Goal: Information Seeking & Learning: Learn about a topic

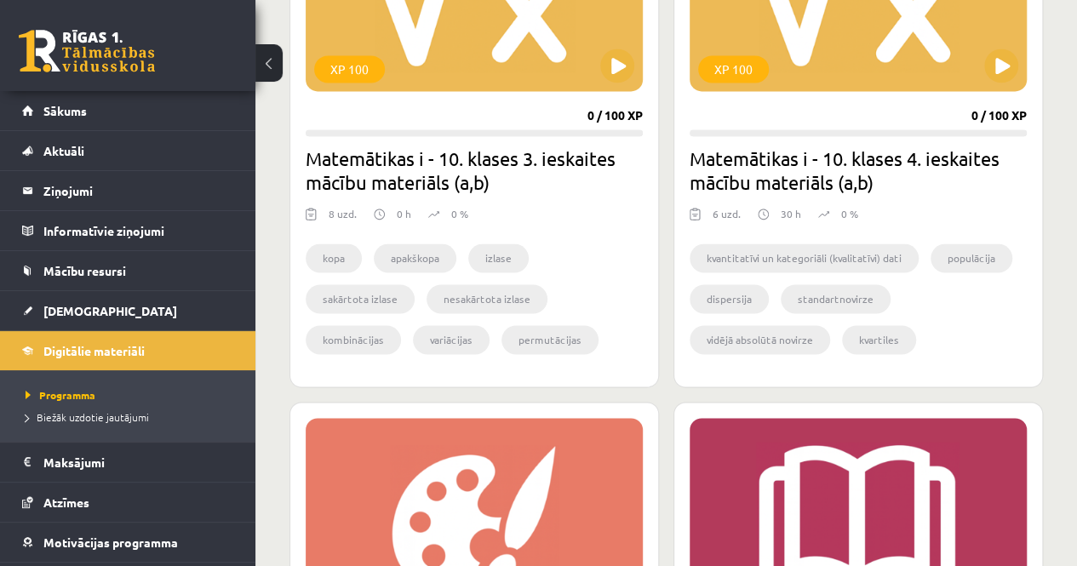
scroll to position [851, 0]
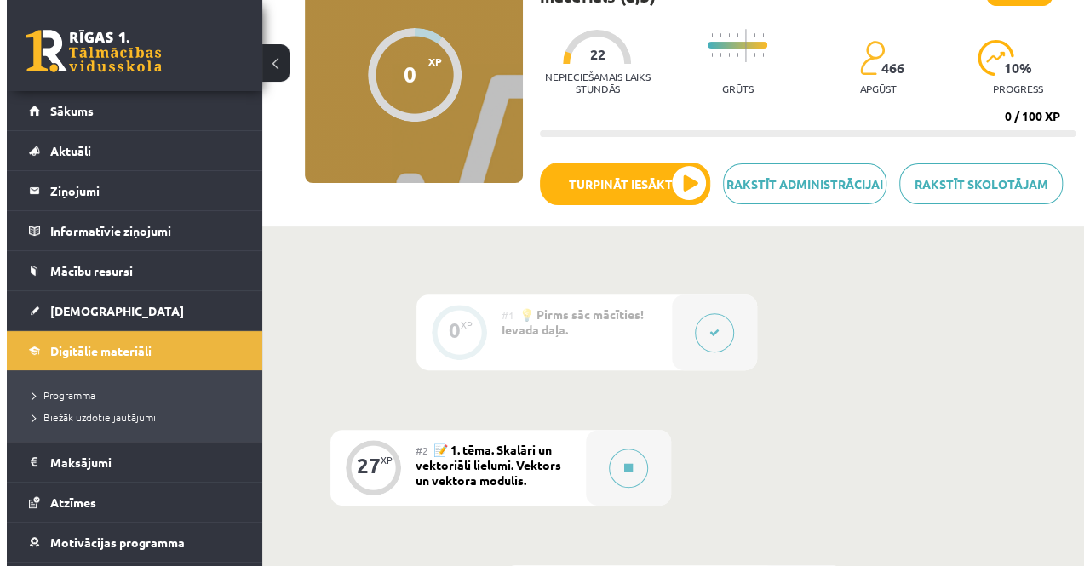
scroll to position [170, 0]
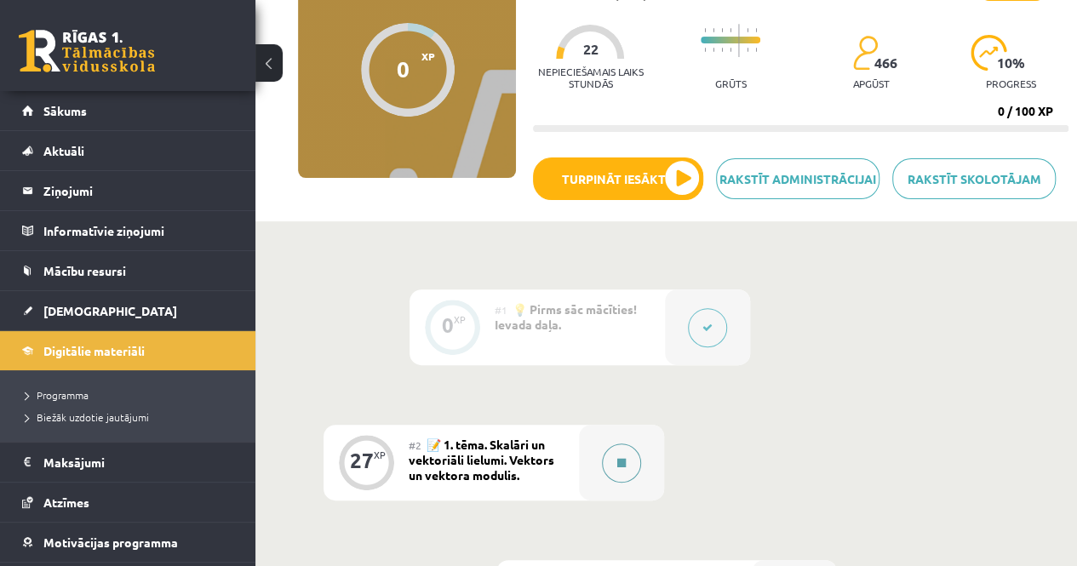
click at [642, 452] on div at bounding box center [621, 463] width 85 height 76
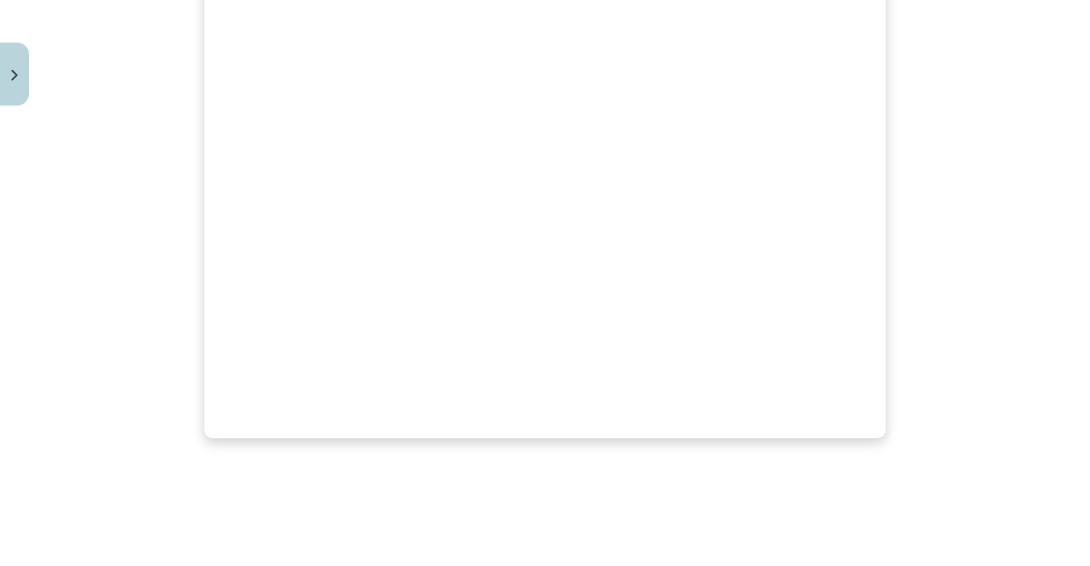
scroll to position [890, 0]
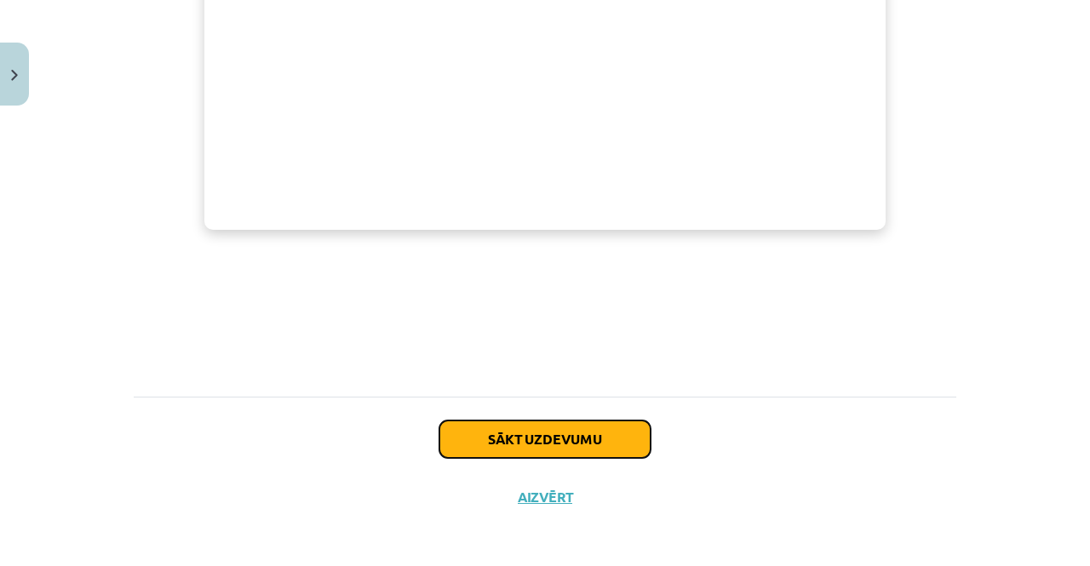
click at [589, 432] on button "Sākt uzdevumu" at bounding box center [544, 439] width 211 height 37
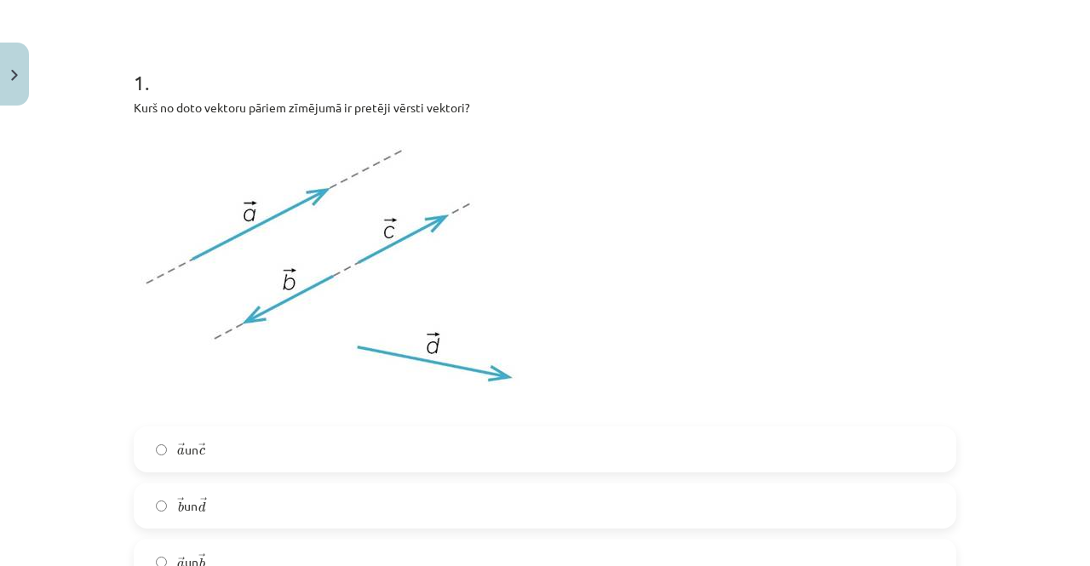
scroll to position [383, 0]
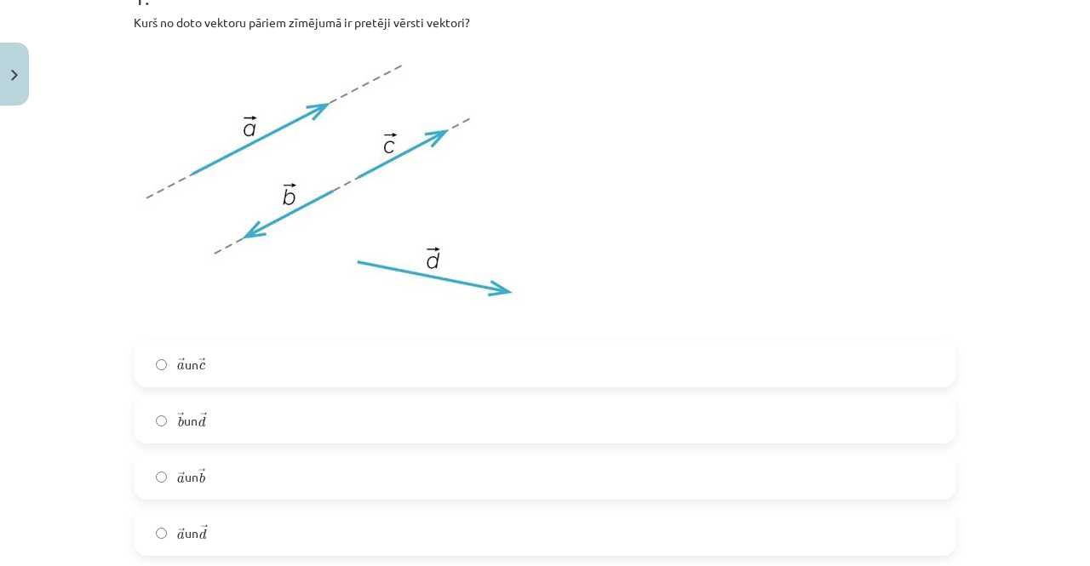
click at [238, 368] on label "→ a a → un → c c →" at bounding box center [544, 364] width 819 height 43
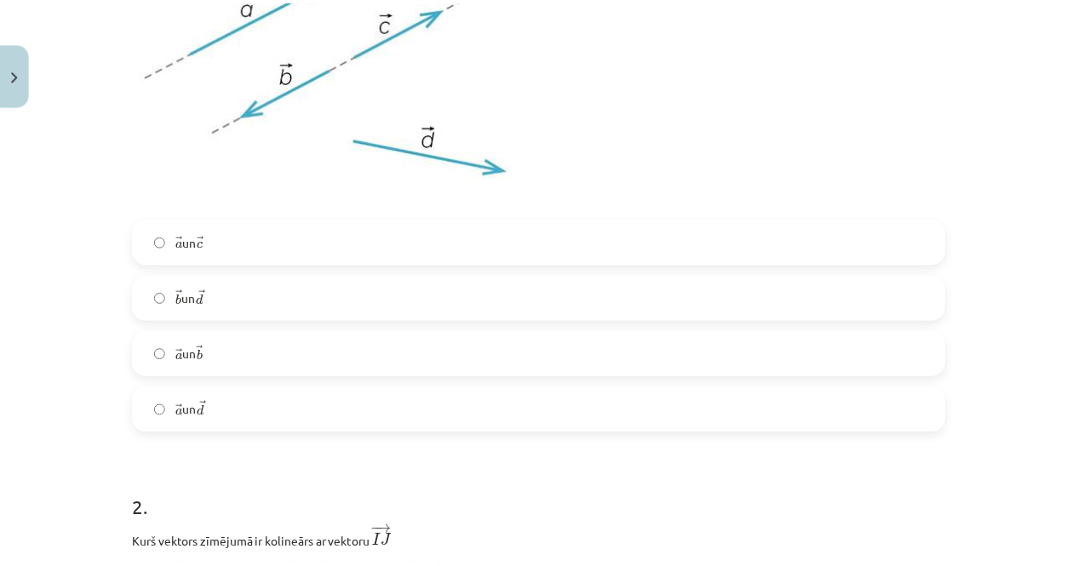
scroll to position [553, 0]
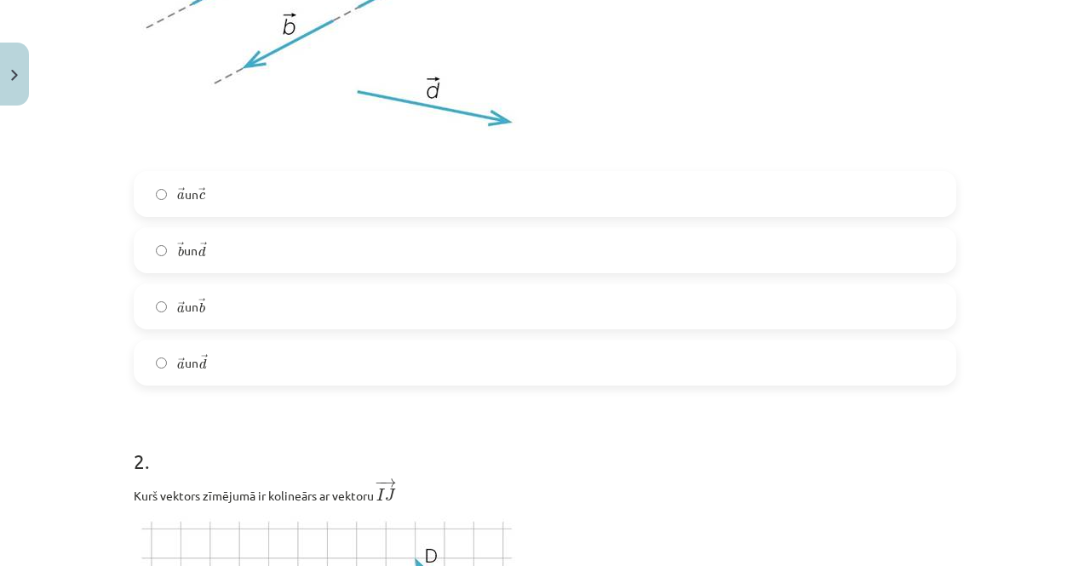
click at [256, 318] on label "→ a a → un → b b →" at bounding box center [544, 306] width 819 height 43
click at [11, 58] on button "Close" at bounding box center [14, 74] width 29 height 63
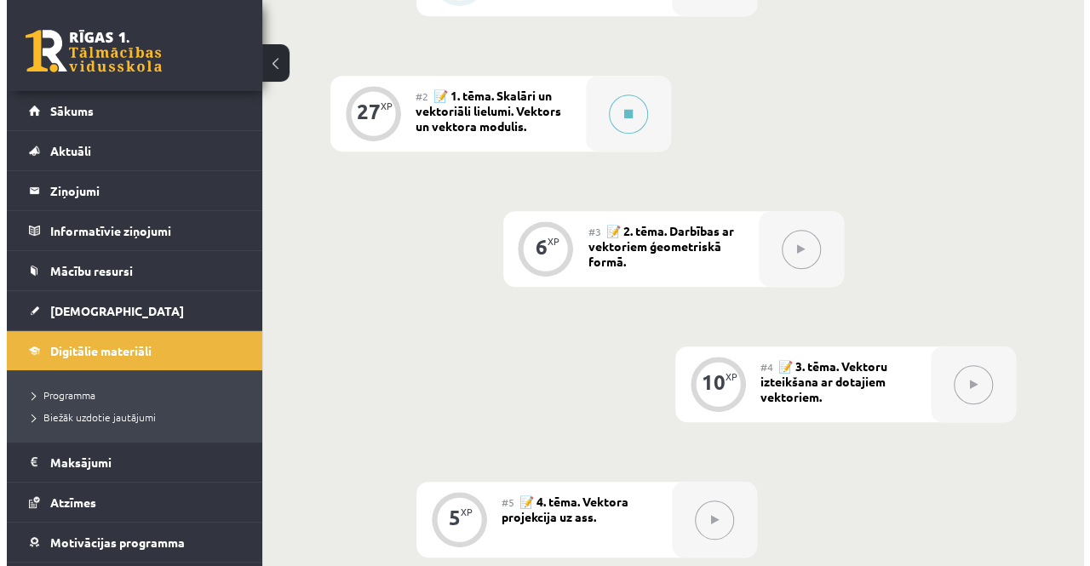
scroll to position [426, 0]
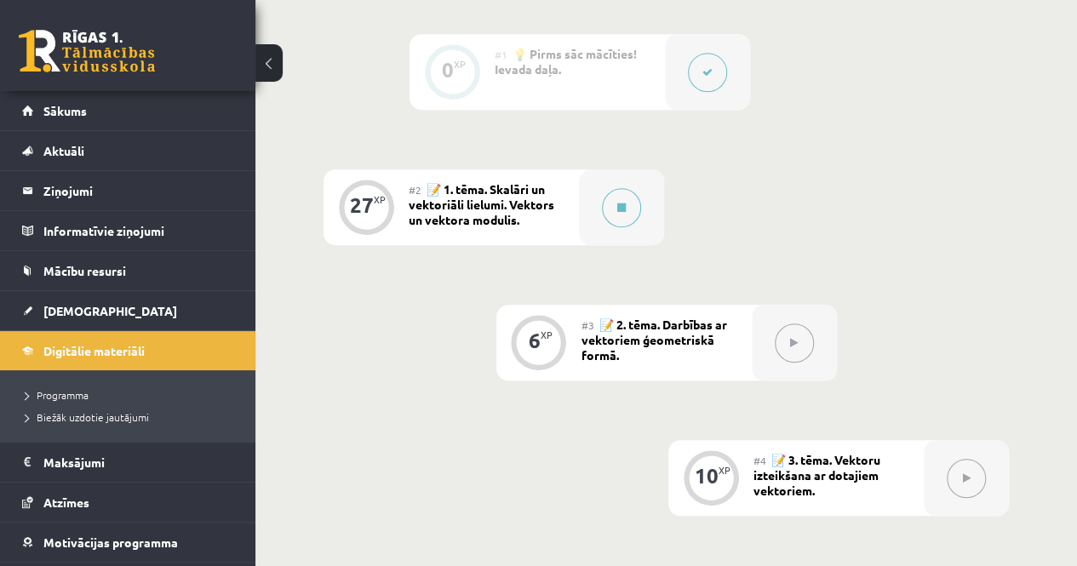
click at [769, 357] on div at bounding box center [794, 343] width 85 height 76
click at [613, 214] on button at bounding box center [621, 207] width 39 height 39
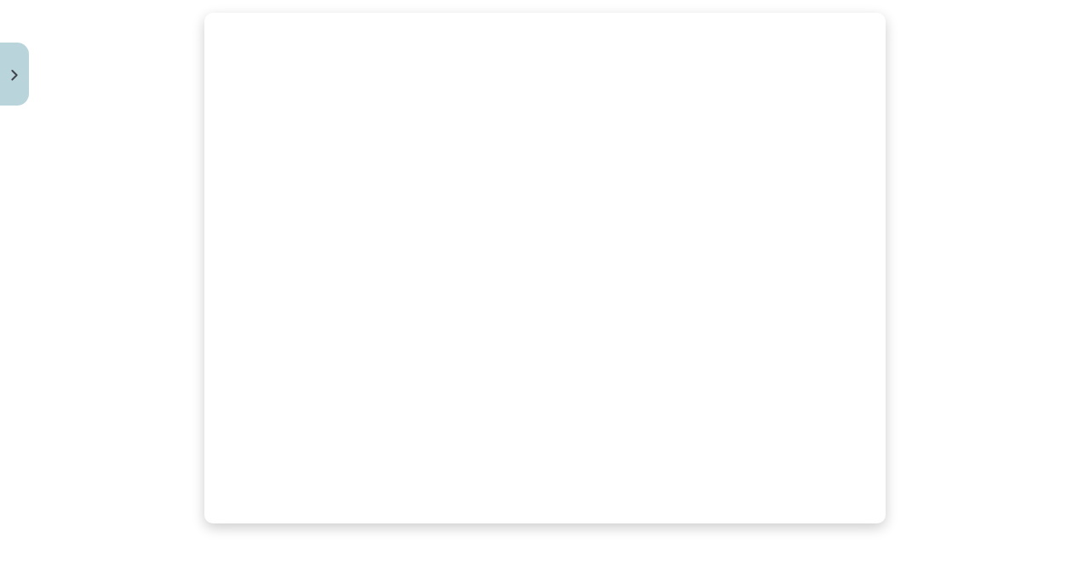
scroll to position [890, 0]
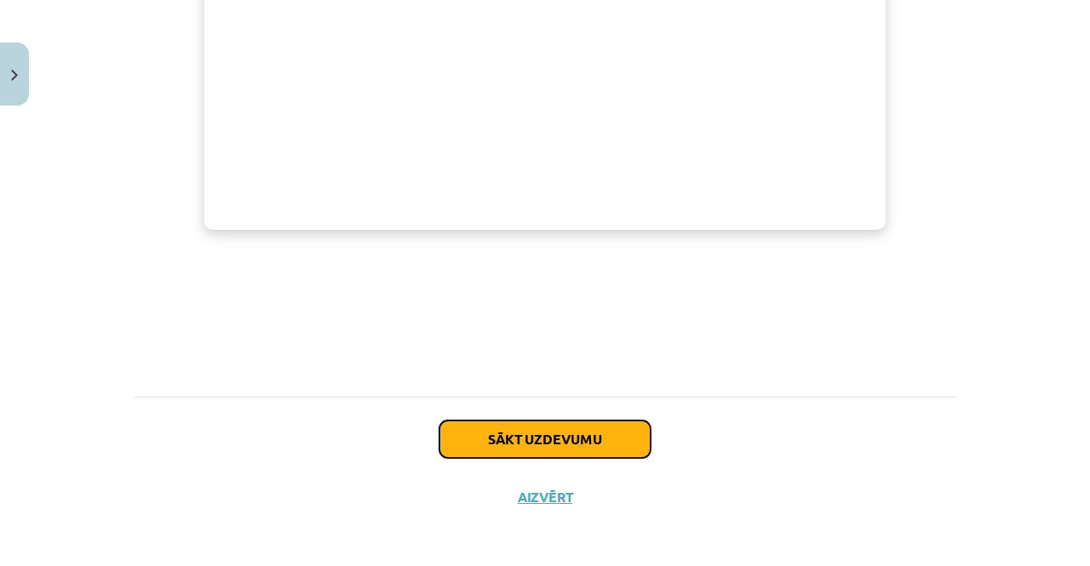
click at [561, 426] on button "Sākt uzdevumu" at bounding box center [544, 439] width 211 height 37
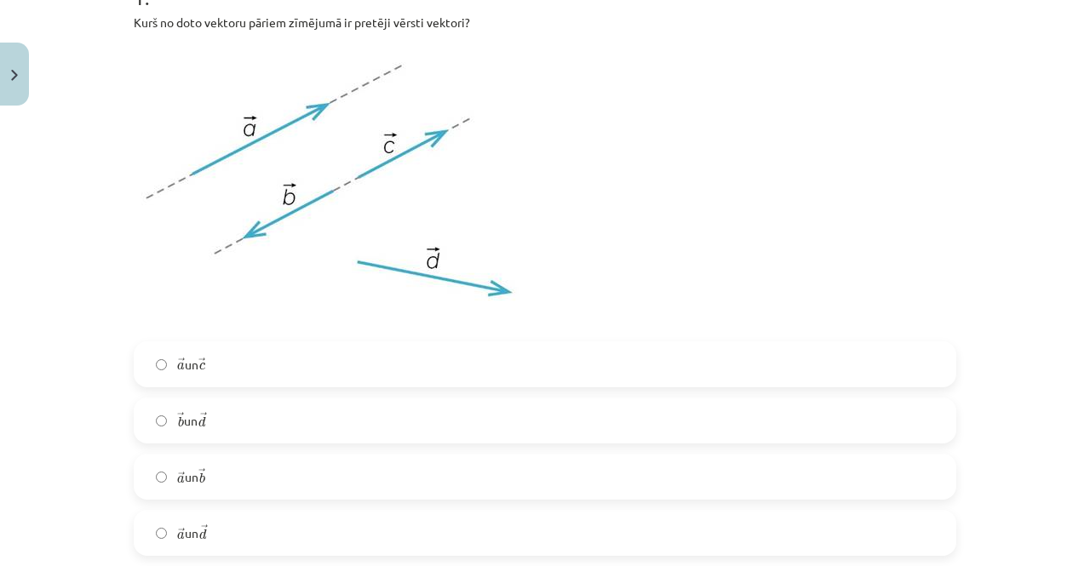
scroll to position [468, 0]
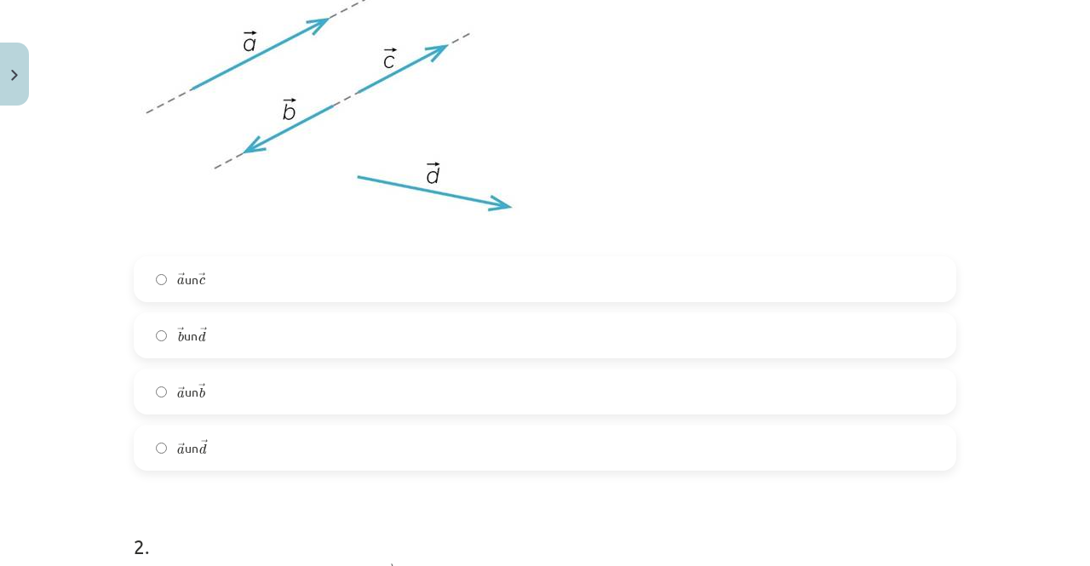
click at [198, 383] on span "→" at bounding box center [201, 387] width 7 height 10
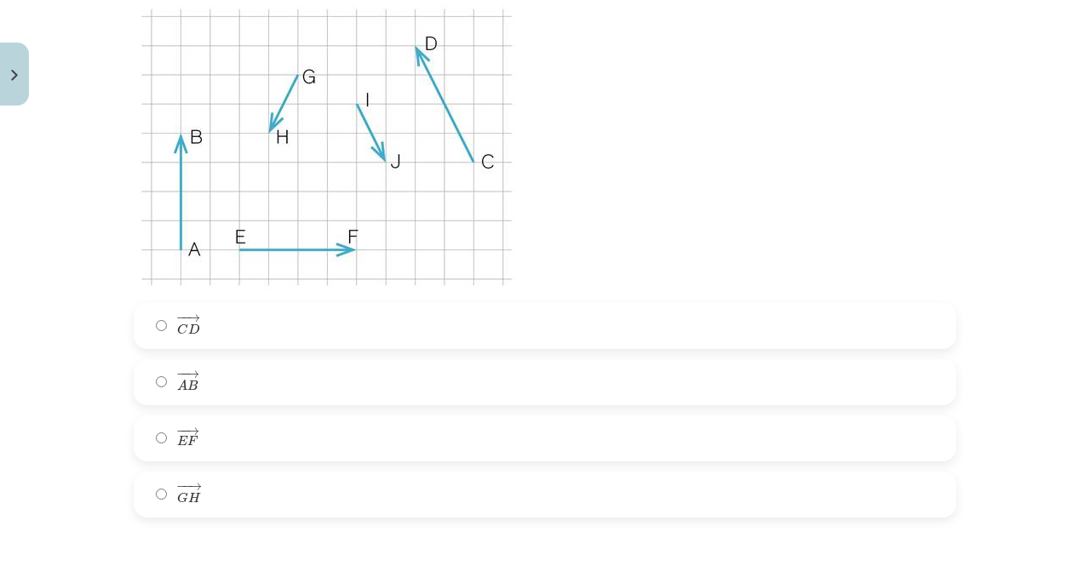
scroll to position [1149, 0]
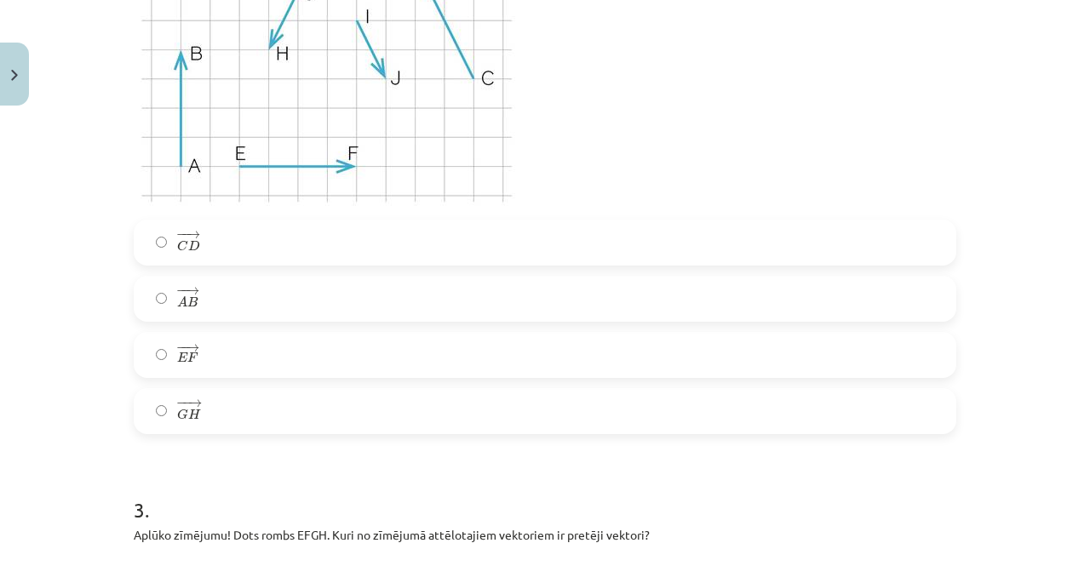
click at [225, 233] on label "− − → C D C D →" at bounding box center [544, 242] width 819 height 43
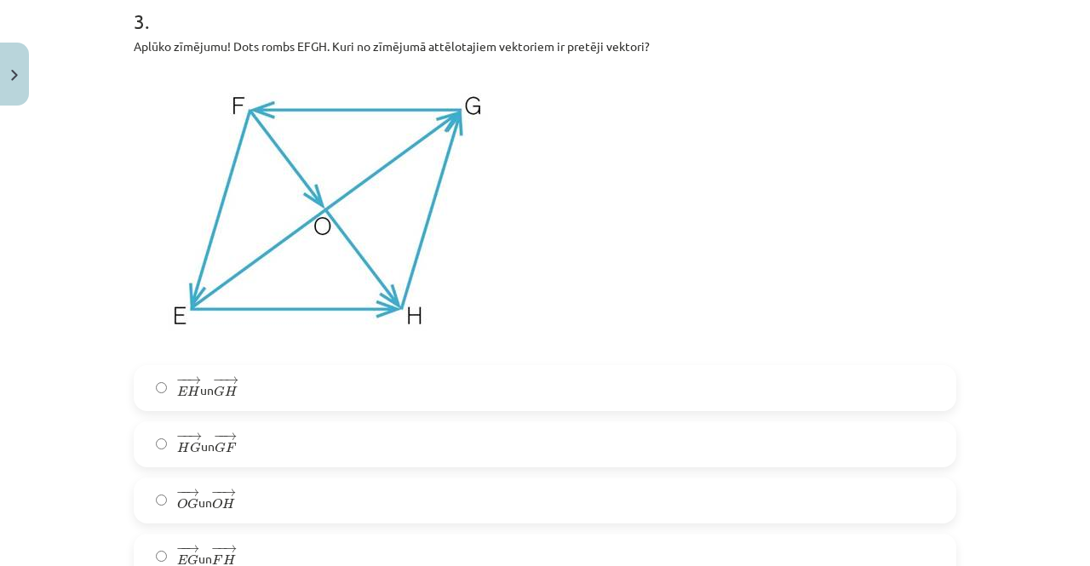
scroll to position [1660, 0]
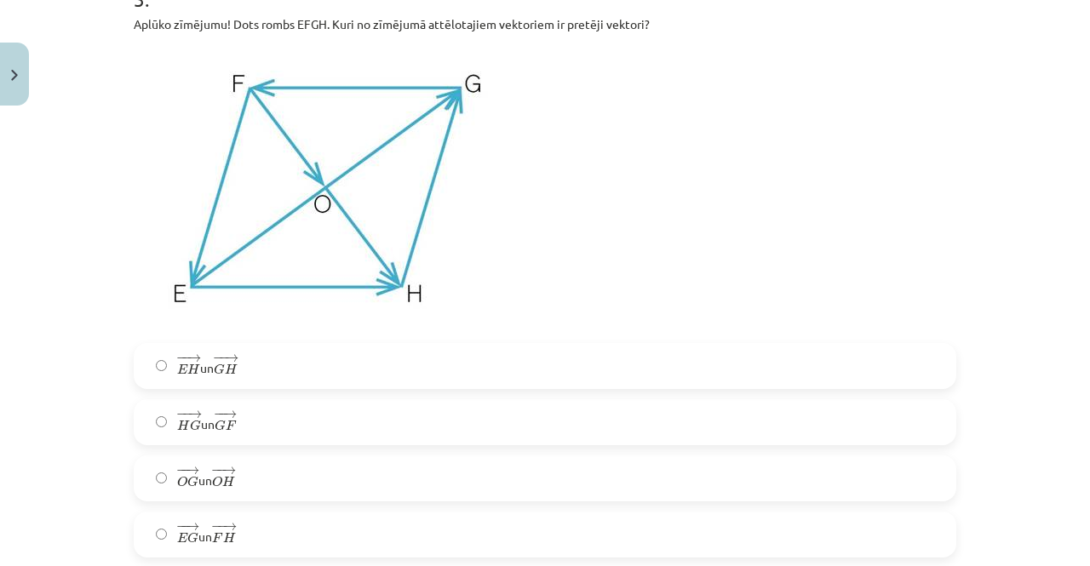
click at [232, 370] on span "H" at bounding box center [231, 368] width 13 height 11
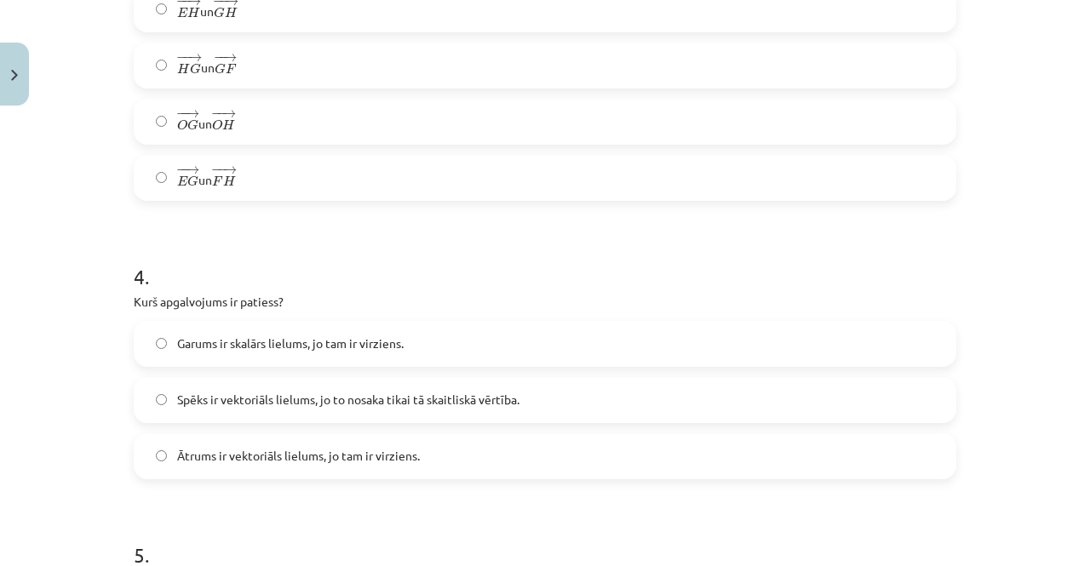
scroll to position [2086, 0]
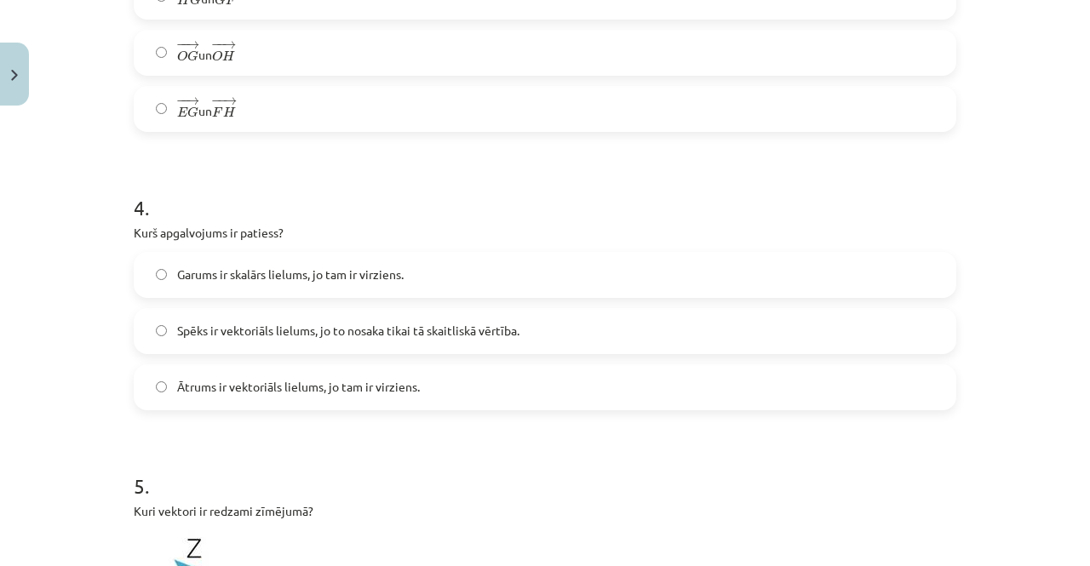
click at [281, 398] on label "Ātrums ir vektoriāls lielums, jo tam ir virziens." at bounding box center [544, 387] width 819 height 43
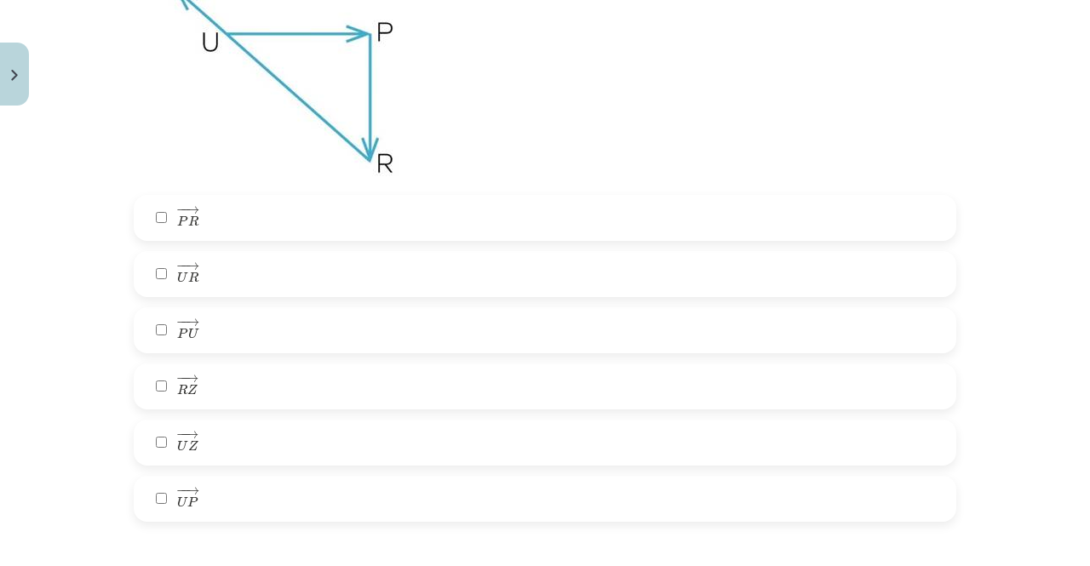
scroll to position [2681, 0]
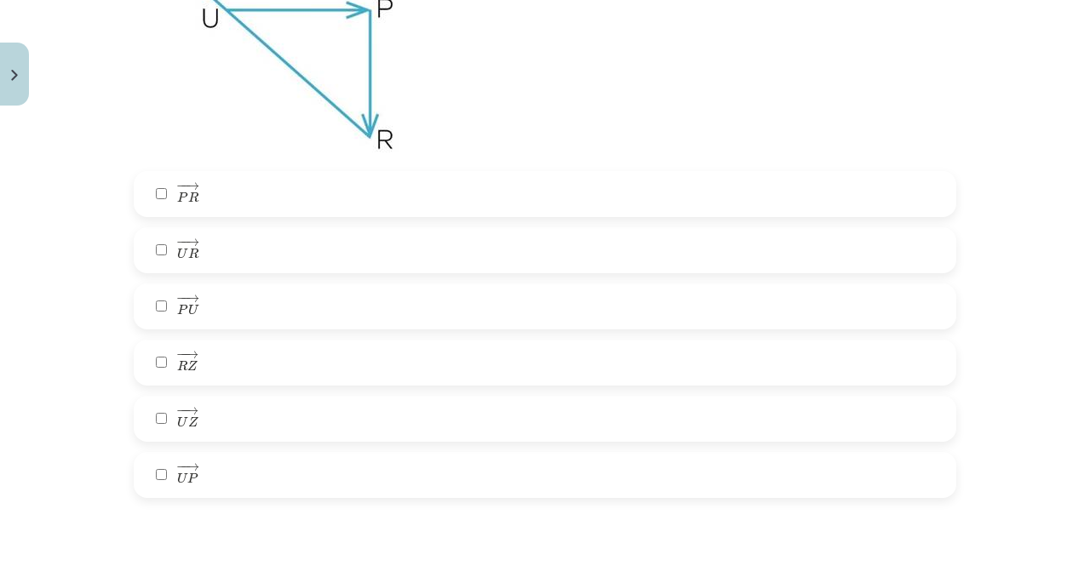
click at [202, 202] on label "− − → P R P R →" at bounding box center [544, 194] width 819 height 43
click at [177, 362] on span "R" at bounding box center [182, 365] width 10 height 11
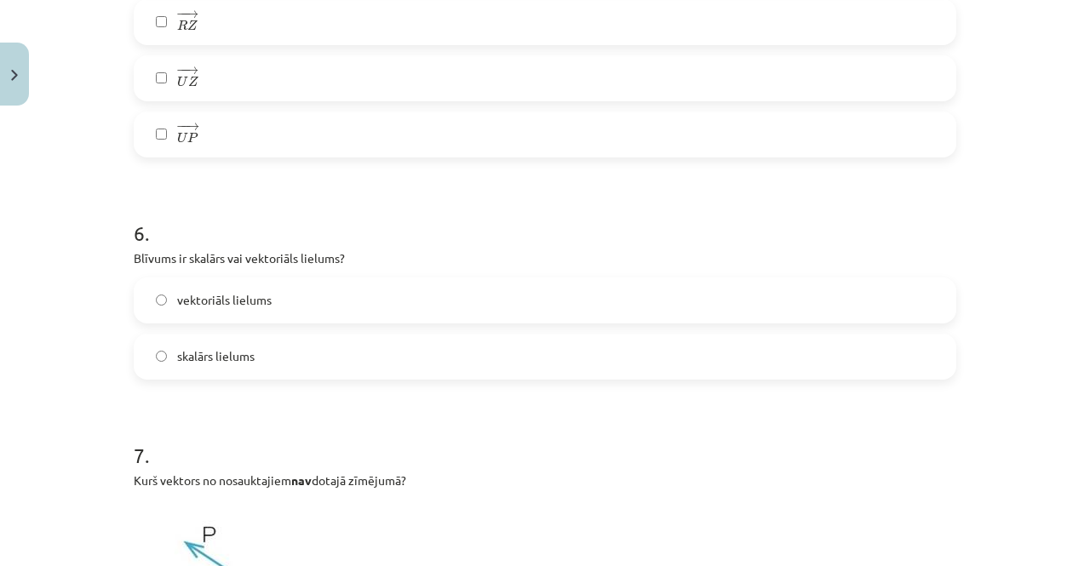
scroll to position [3192, 0]
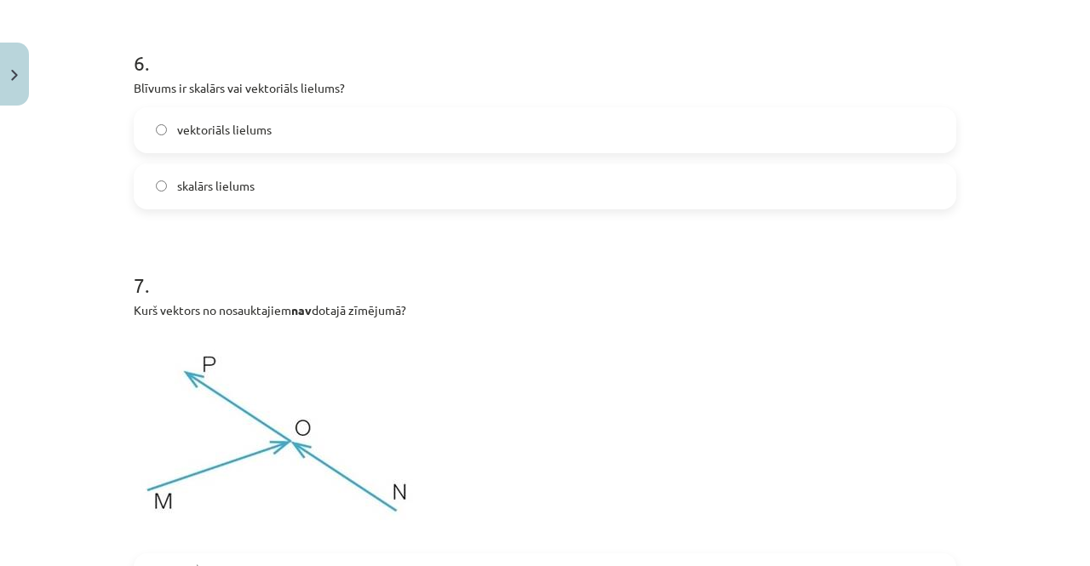
click at [228, 184] on span "skalārs lielums" at bounding box center [215, 186] width 77 height 18
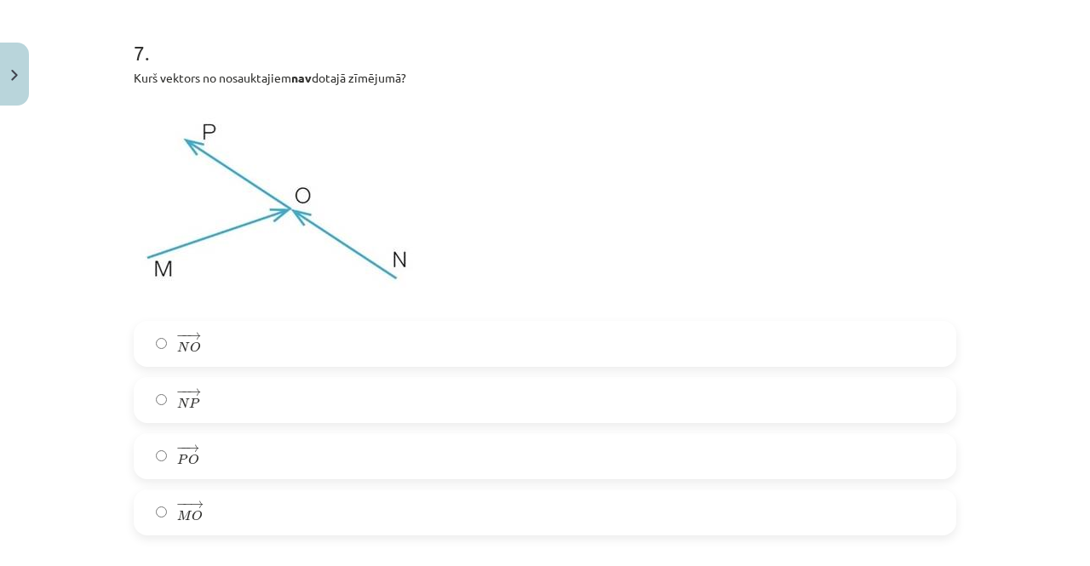
scroll to position [3448, 0]
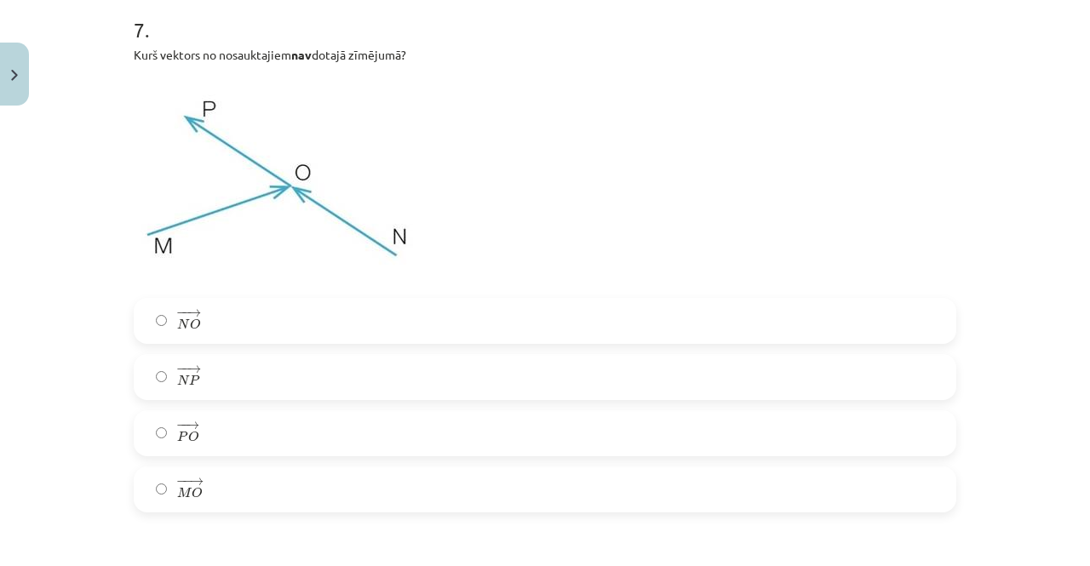
click at [208, 369] on label "− − → N P N P →" at bounding box center [544, 377] width 819 height 43
click at [186, 426] on span "→" at bounding box center [193, 425] width 14 height 8
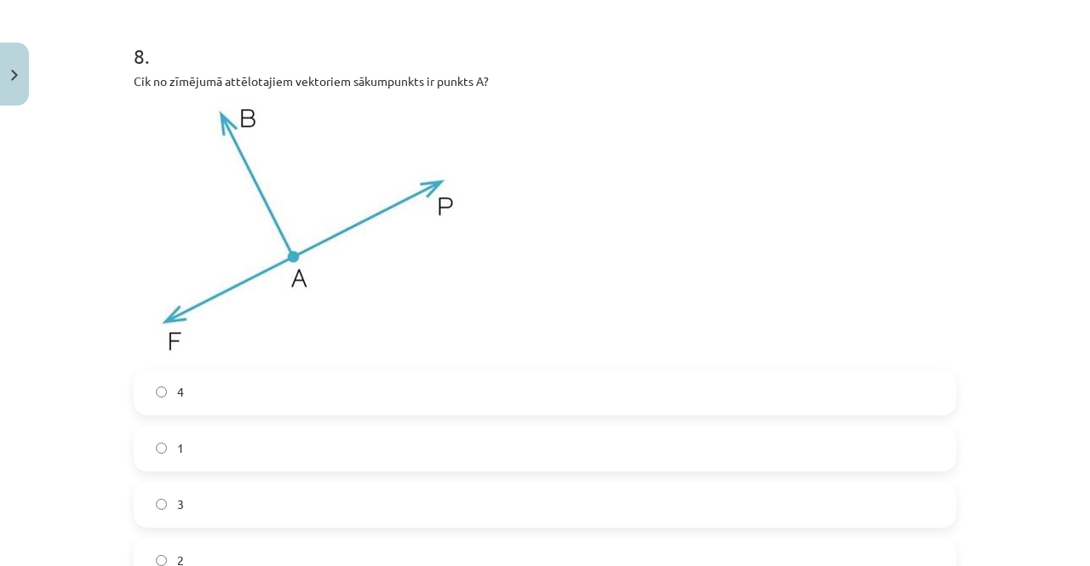
scroll to position [4043, 0]
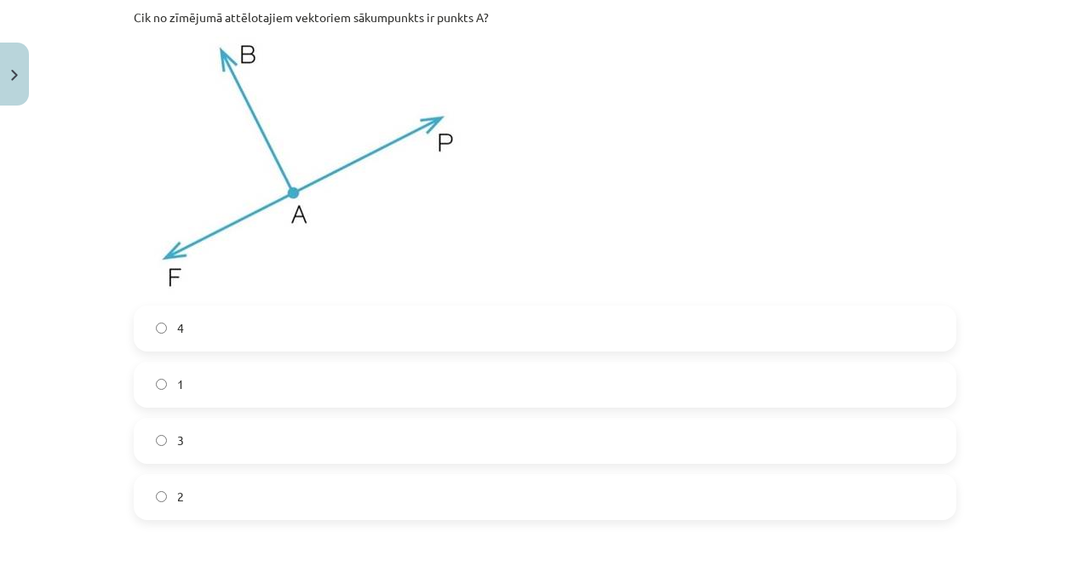
click at [162, 401] on label "1" at bounding box center [544, 384] width 819 height 43
click at [209, 347] on label "4" at bounding box center [544, 328] width 819 height 43
click at [177, 414] on div "4 1 3 2" at bounding box center [545, 413] width 822 height 215
click at [177, 433] on span "3" at bounding box center [180, 441] width 7 height 18
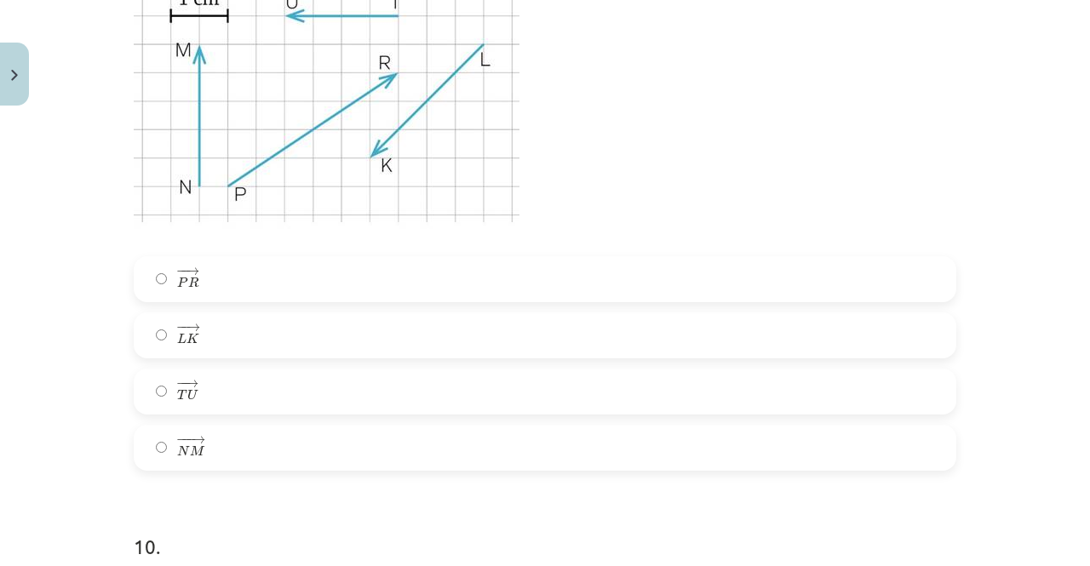
scroll to position [4810, 0]
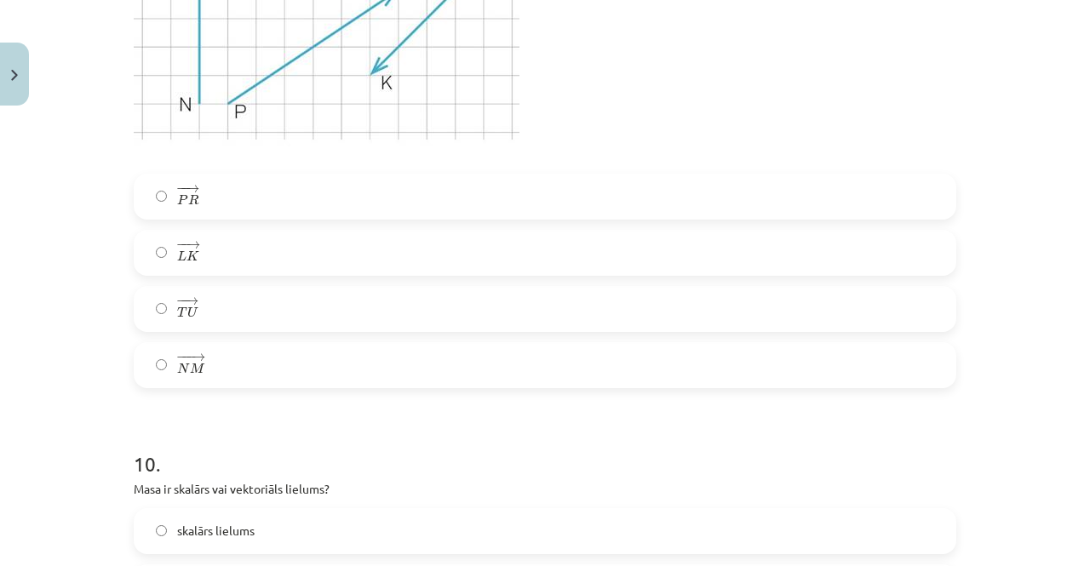
click at [176, 304] on span "−" at bounding box center [181, 301] width 11 height 8
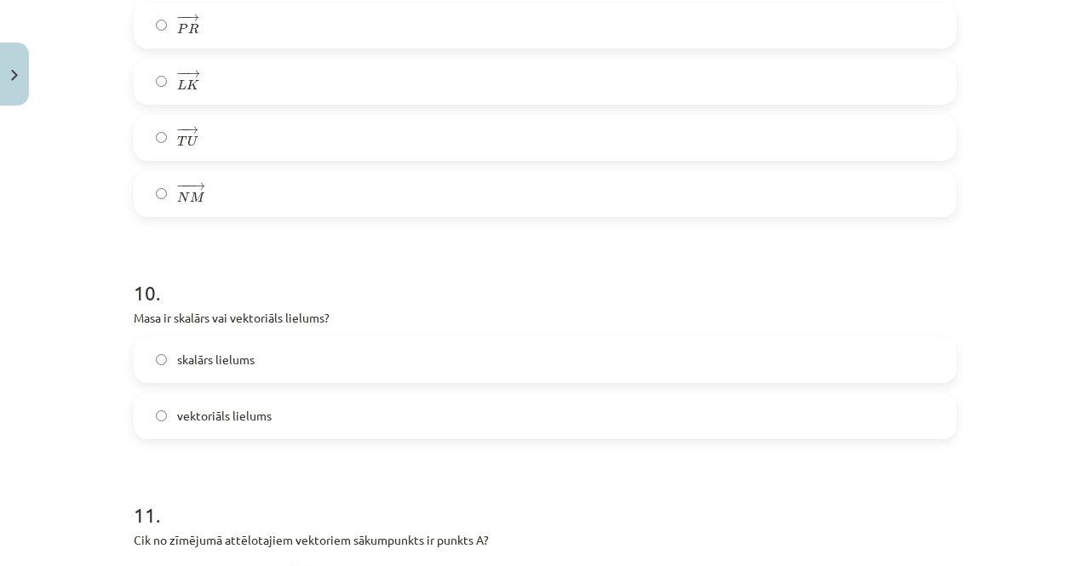
scroll to position [5065, 0]
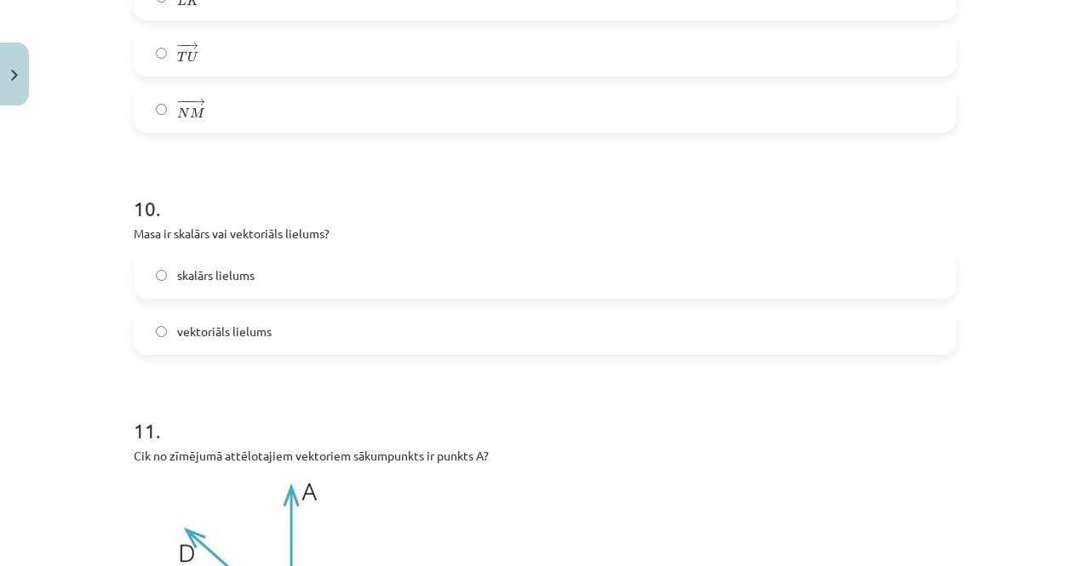
click at [218, 333] on span "vektoriāls lielums" at bounding box center [224, 332] width 94 height 18
click at [227, 266] on label "skalārs lielums" at bounding box center [544, 276] width 819 height 43
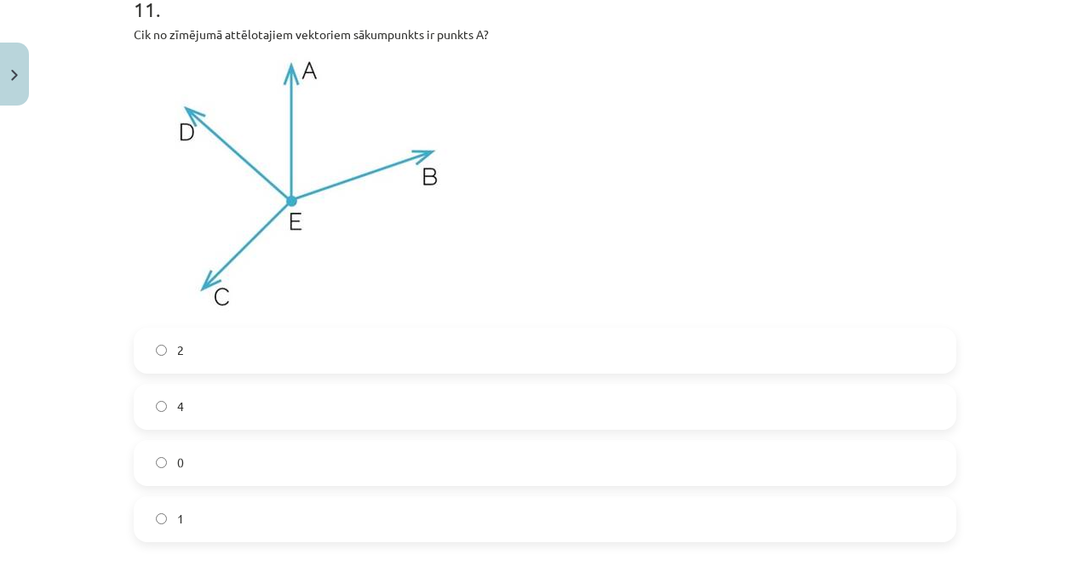
scroll to position [5491, 0]
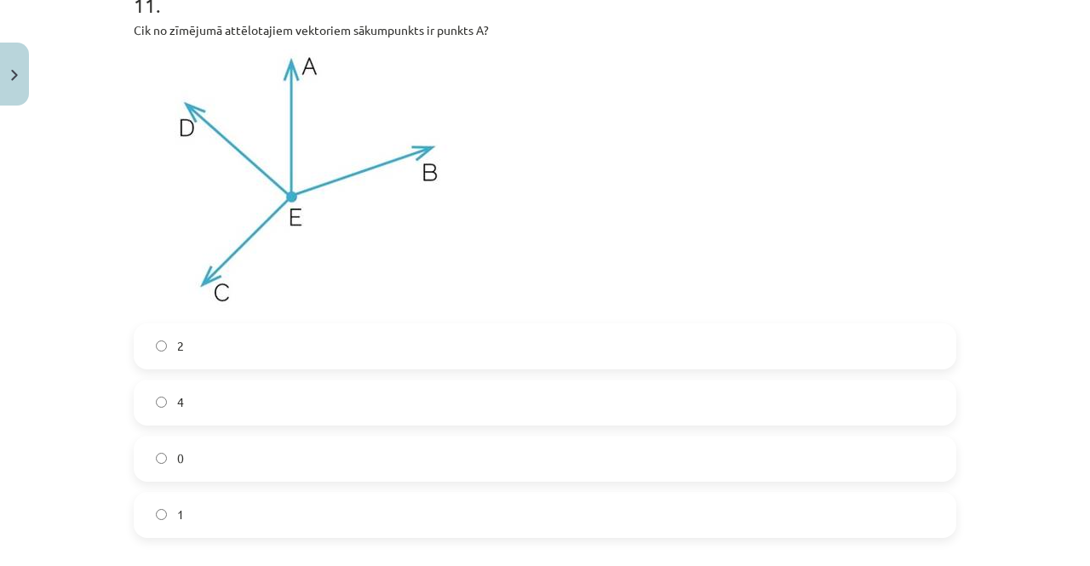
click at [197, 449] on label "0" at bounding box center [544, 459] width 819 height 43
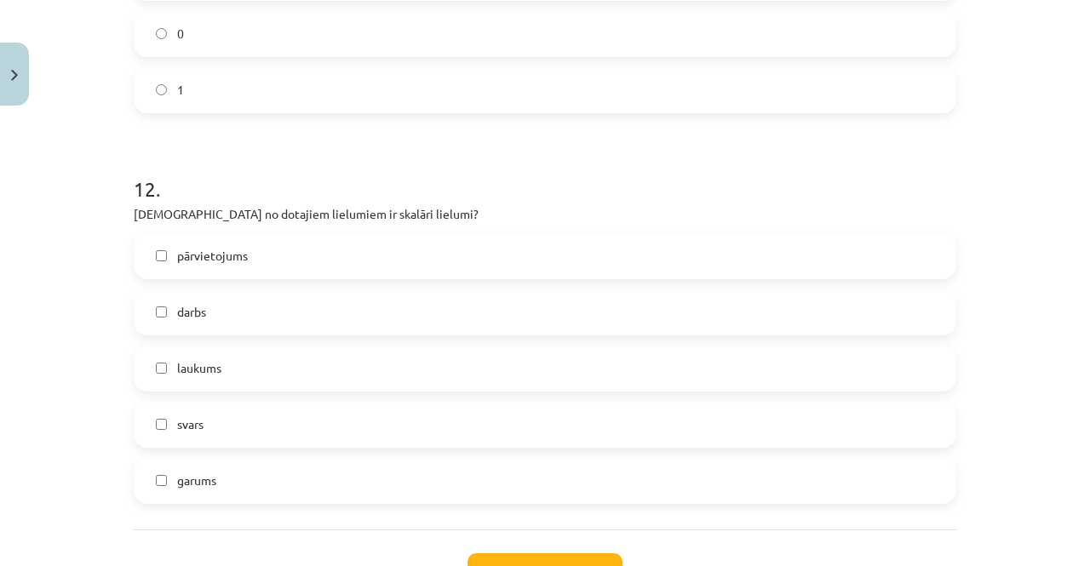
scroll to position [5916, 0]
click at [167, 418] on label "svars" at bounding box center [544, 424] width 819 height 43
click at [169, 474] on label "garums" at bounding box center [544, 480] width 819 height 43
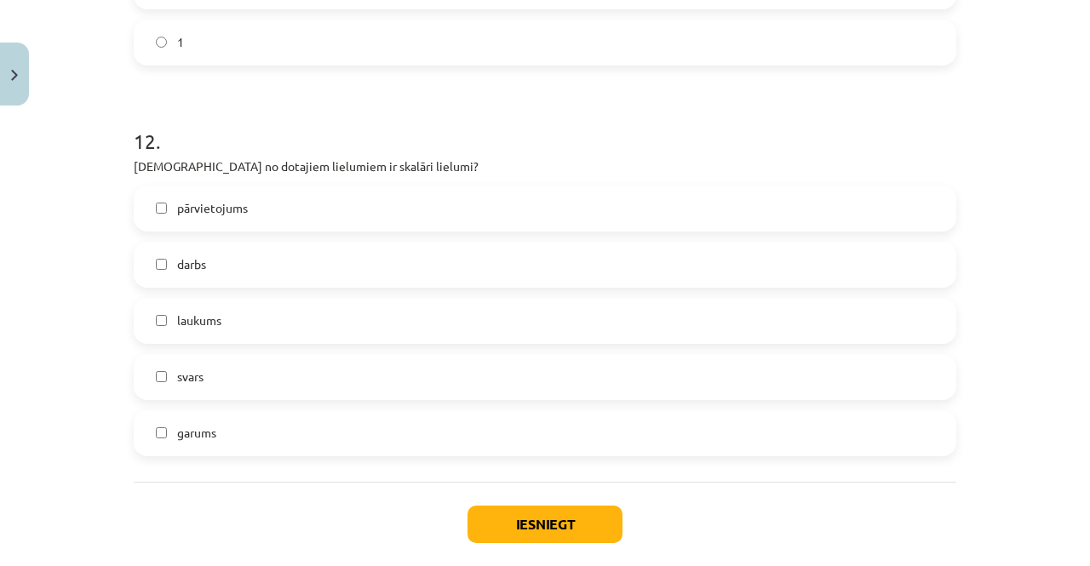
scroll to position [6001, 0]
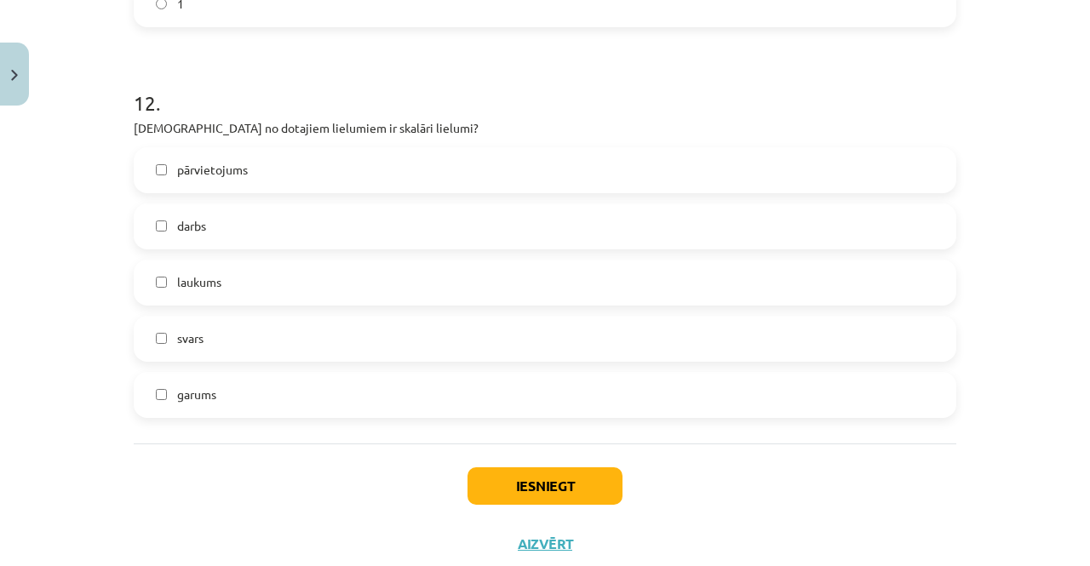
click at [180, 288] on span "laukums" at bounding box center [199, 282] width 44 height 18
click at [484, 488] on button "Iesniegt" at bounding box center [544, 485] width 155 height 37
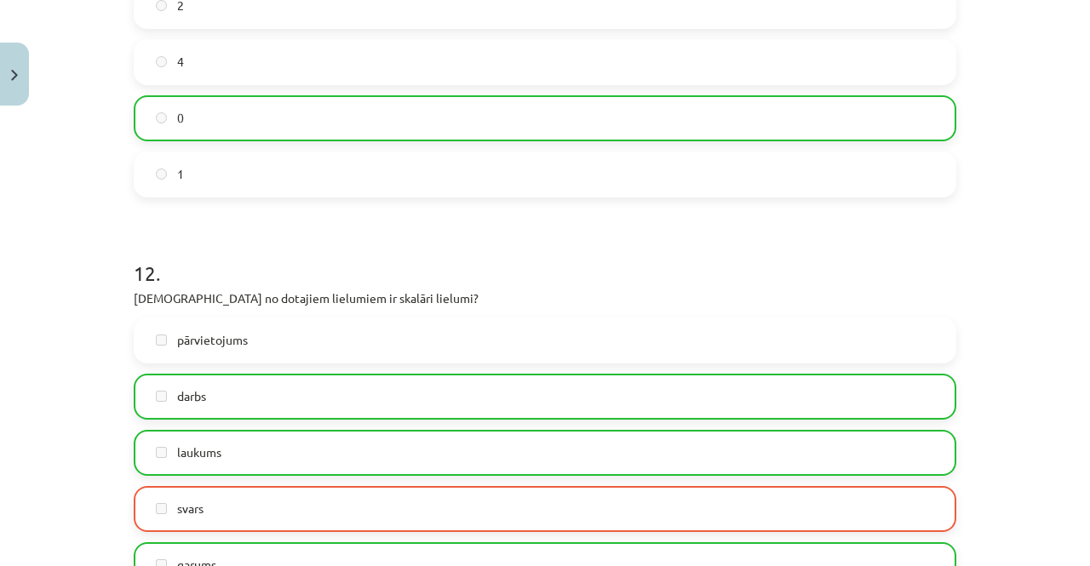
scroll to position [6087, 0]
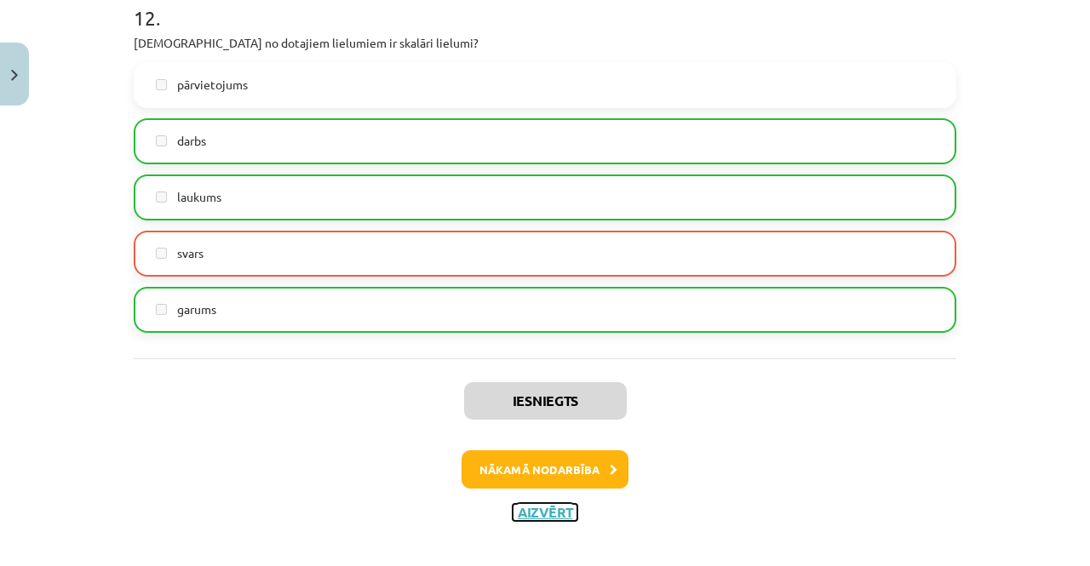
click at [524, 511] on button "Aizvērt" at bounding box center [544, 512] width 65 height 17
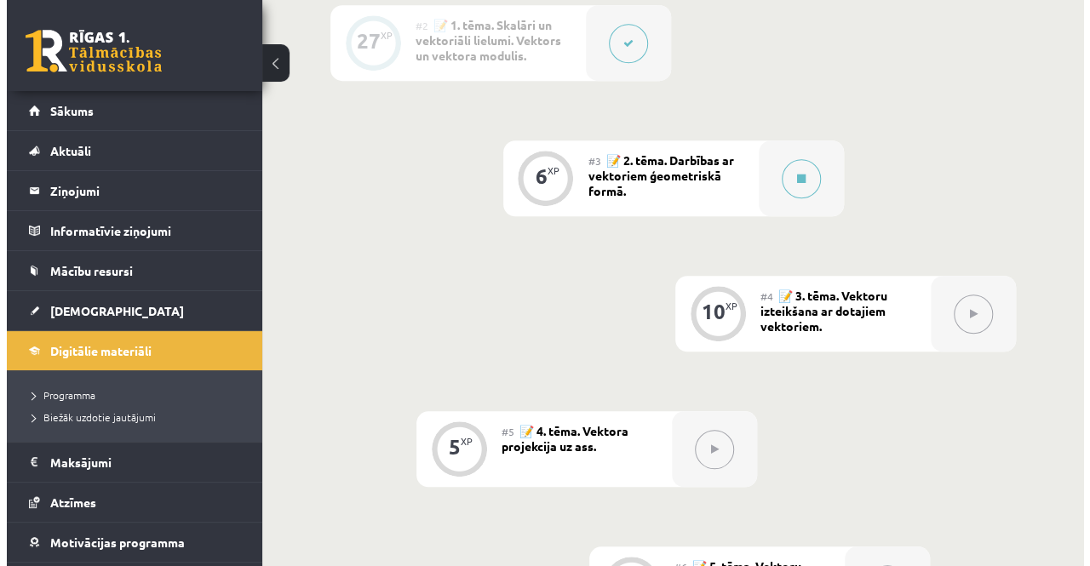
scroll to position [596, 0]
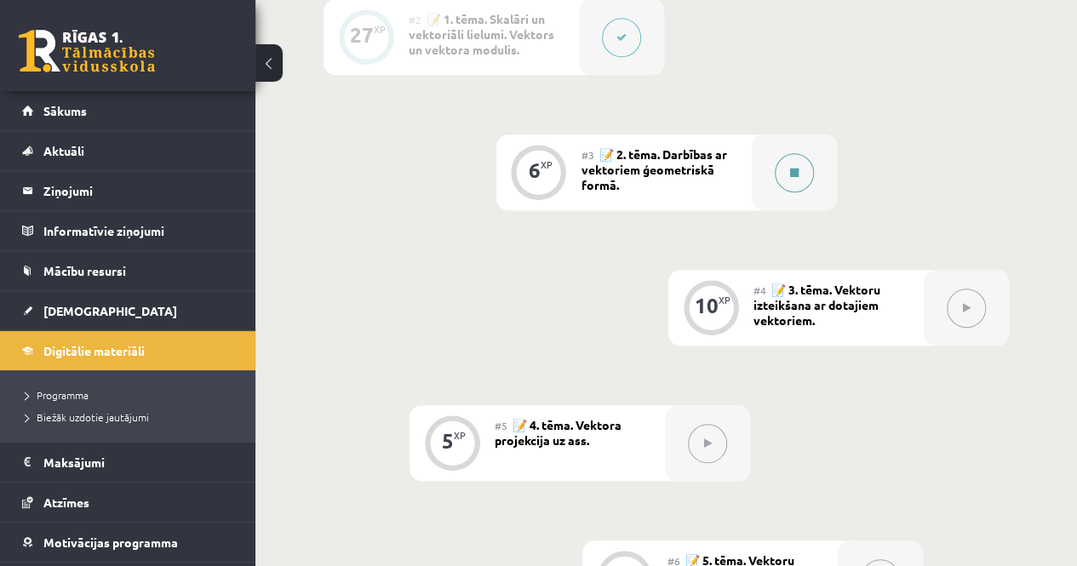
click at [789, 183] on button at bounding box center [794, 172] width 39 height 39
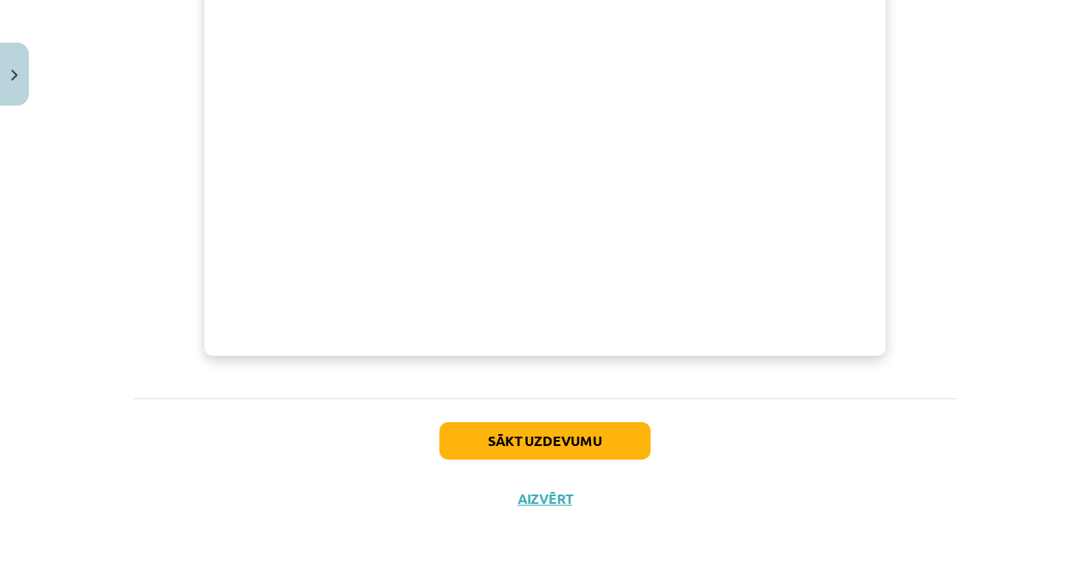
scroll to position [739, 0]
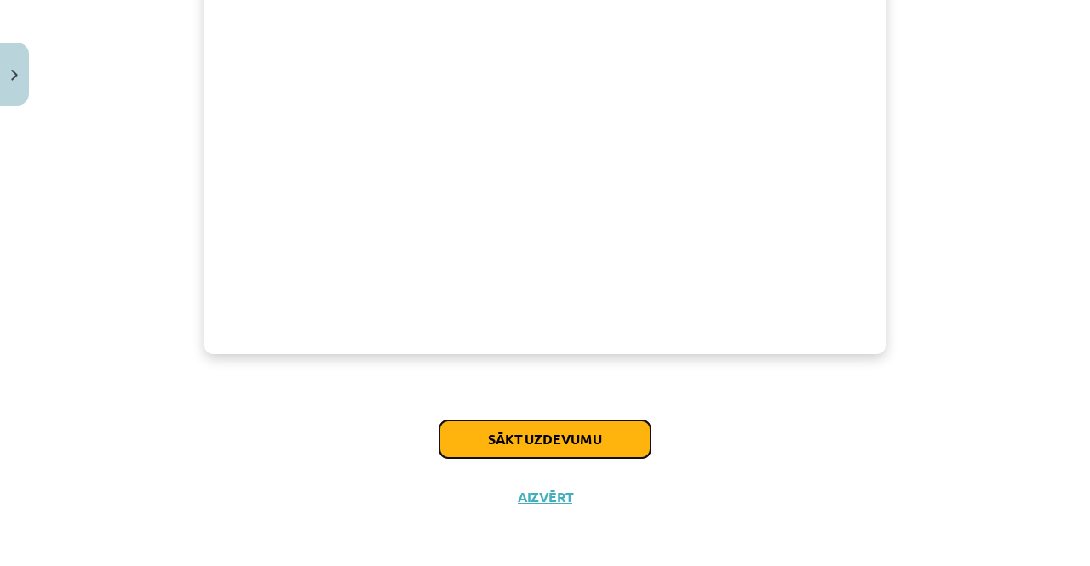
click at [528, 426] on button "Sākt uzdevumu" at bounding box center [544, 439] width 211 height 37
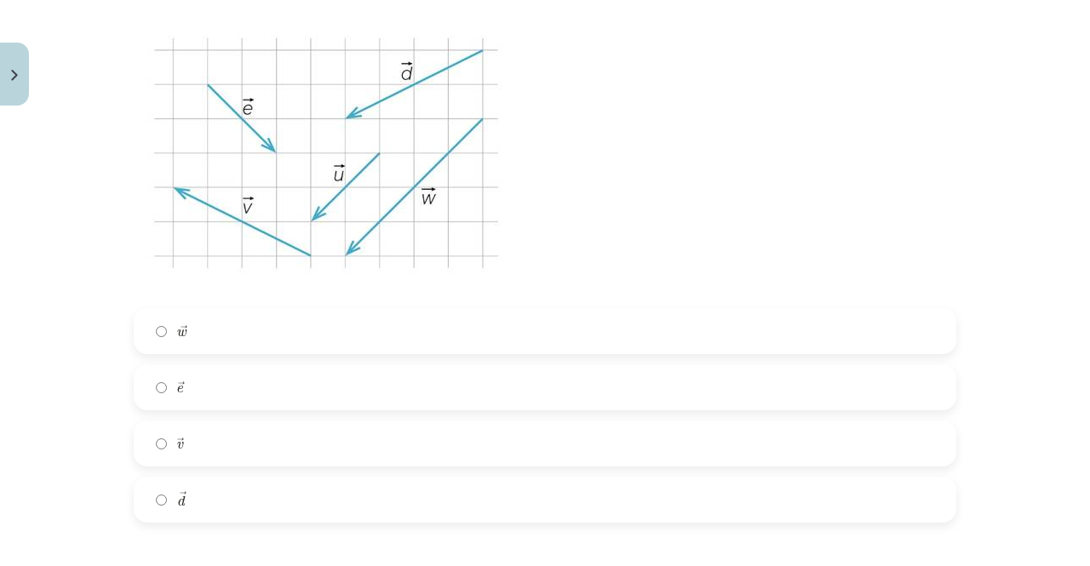
scroll to position [383, 0]
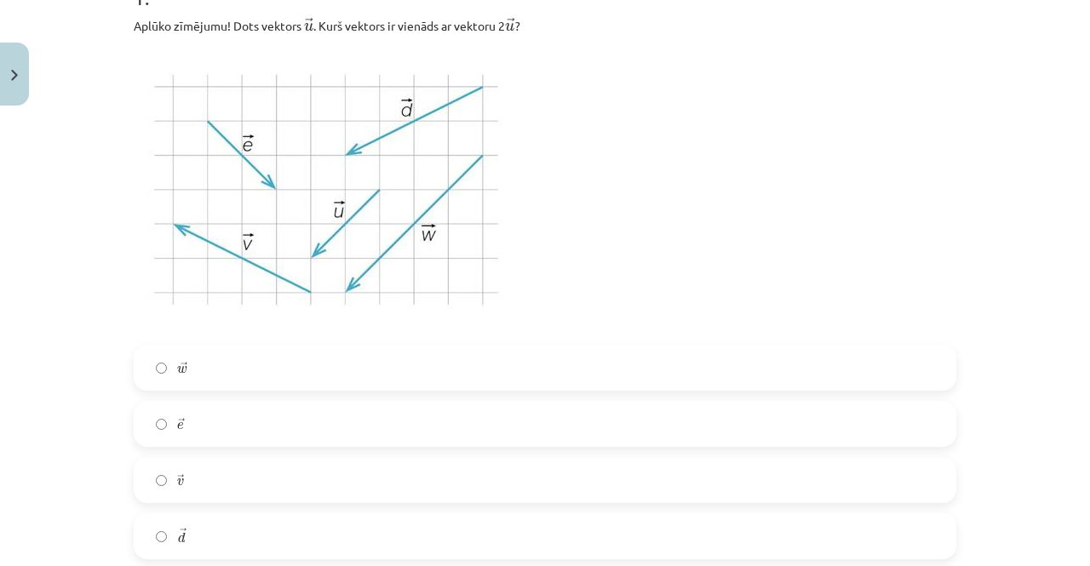
click at [245, 362] on label "→ w w →" at bounding box center [544, 367] width 819 height 43
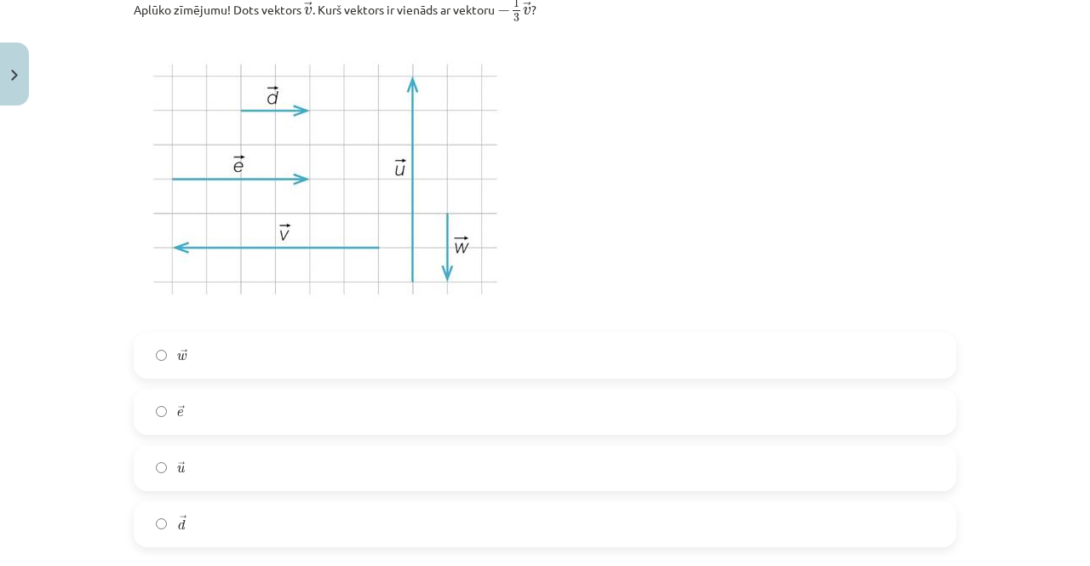
scroll to position [1064, 0]
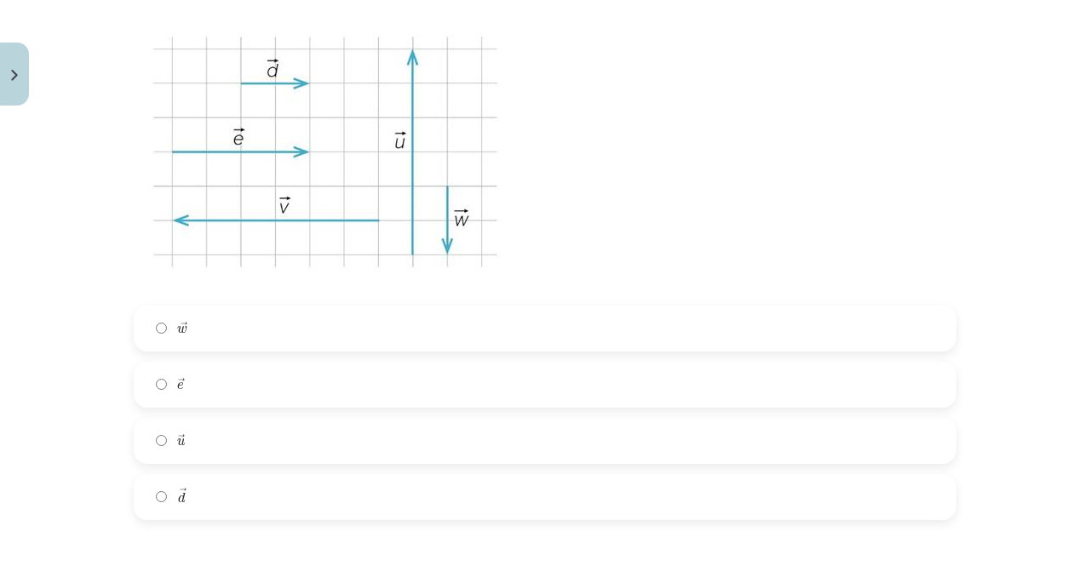
click at [162, 498] on label "→ d d →" at bounding box center [544, 497] width 819 height 43
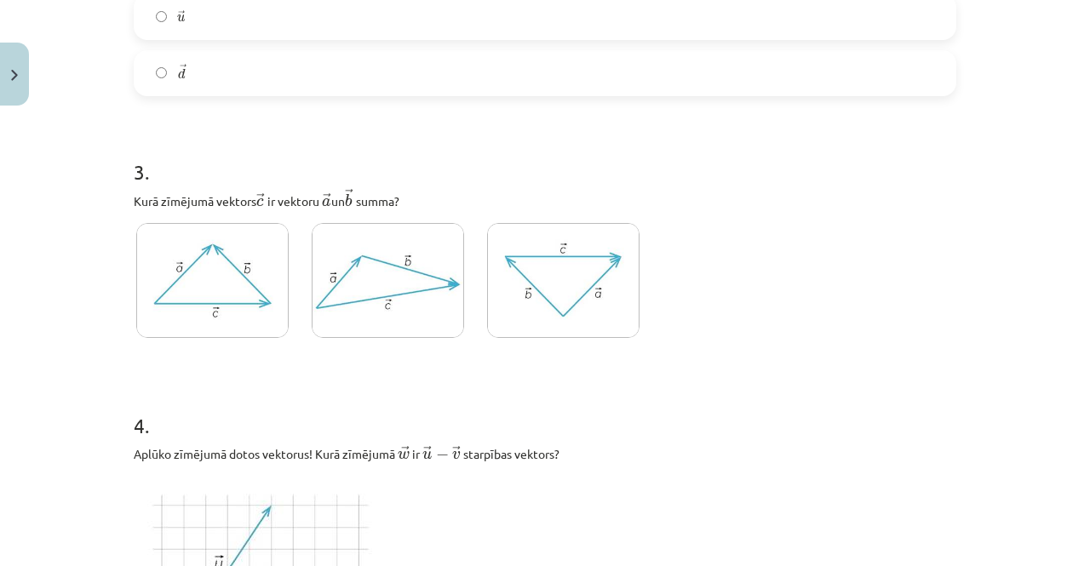
scroll to position [1490, 0]
click at [358, 278] on img at bounding box center [388, 278] width 152 height 115
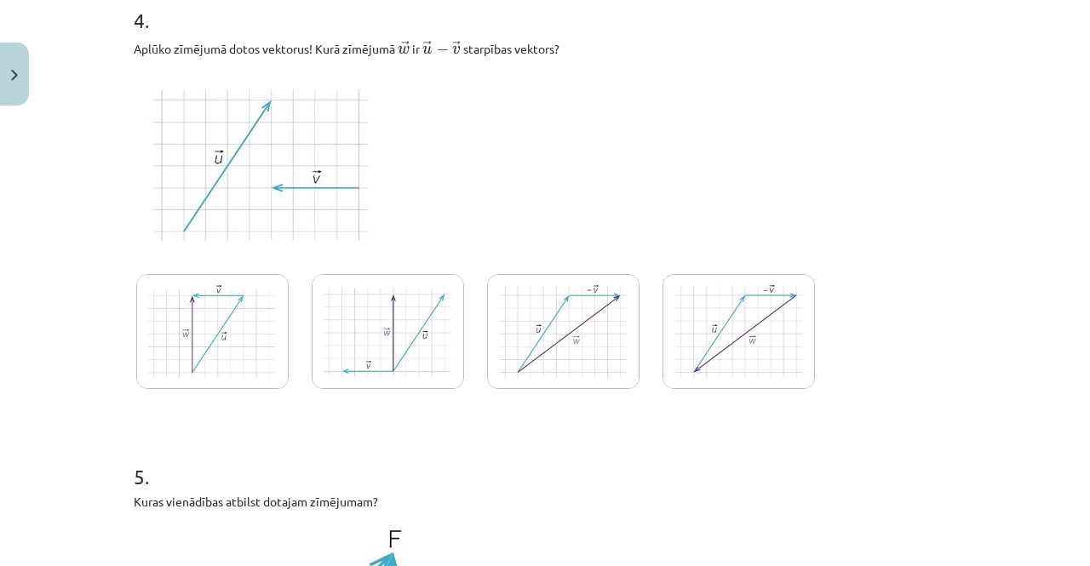
scroll to position [1915, 0]
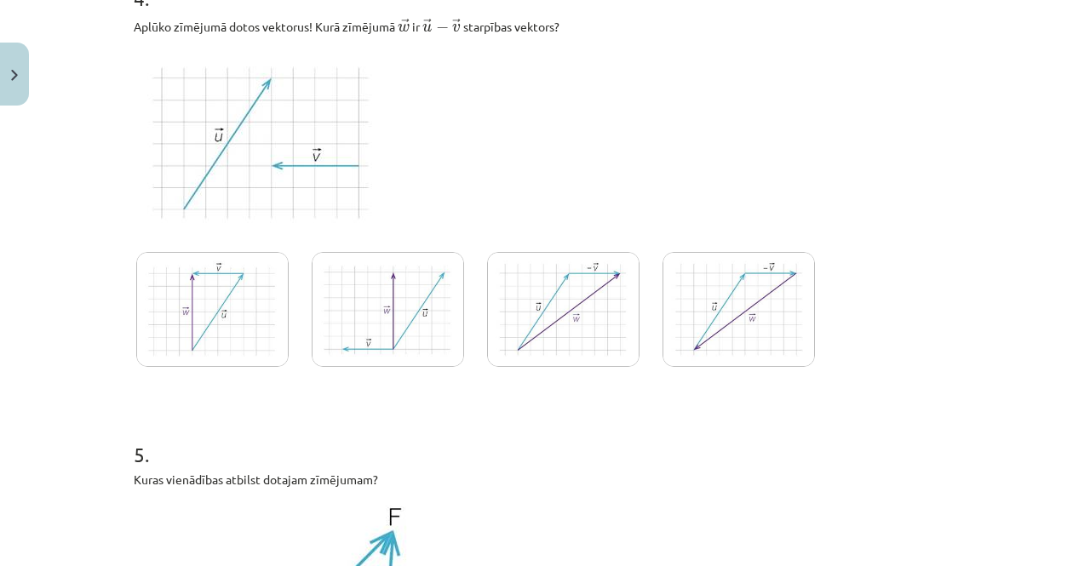
click at [575, 297] on img at bounding box center [563, 309] width 152 height 115
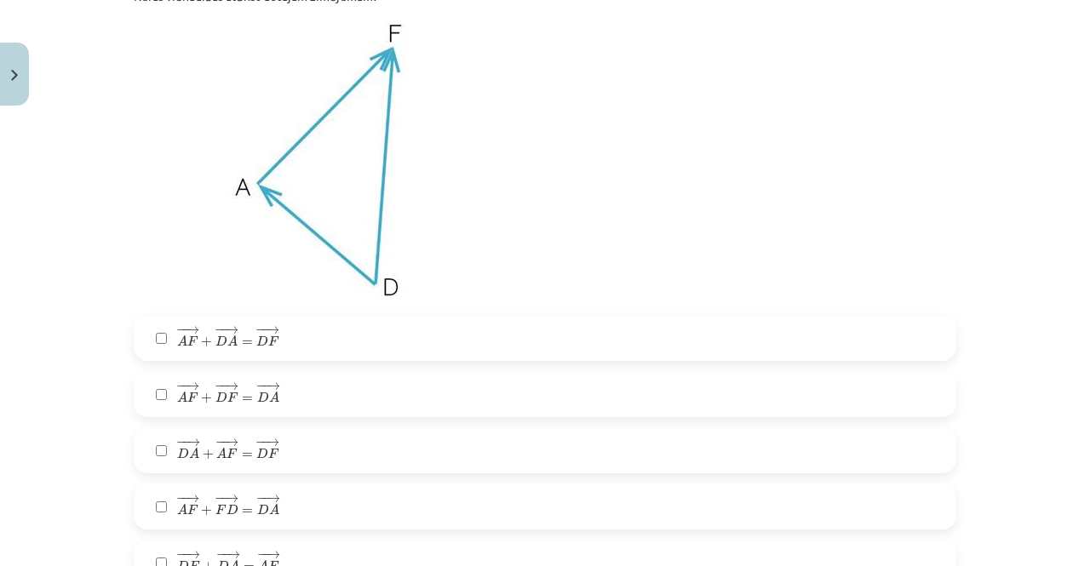
scroll to position [2426, 0]
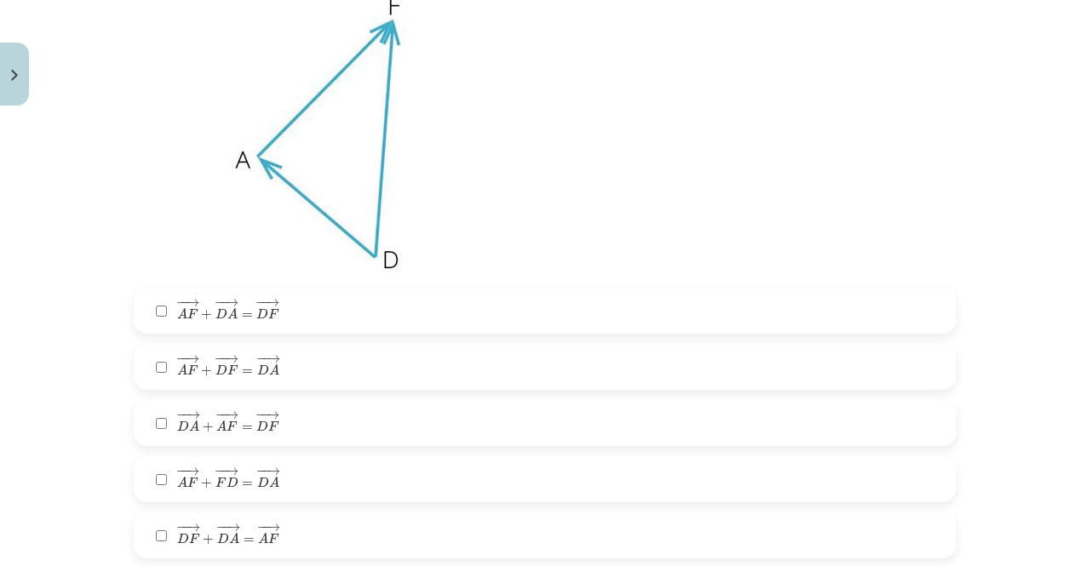
click at [300, 409] on label "− − → D A + − − → A F = − − → D F D A → + A F → = D F →" at bounding box center [544, 423] width 819 height 43
click at [278, 538] on label "− − → D F + − − → D A = − − → A F D F → + D A → = A F →" at bounding box center [544, 535] width 819 height 43
click at [299, 469] on label "− − → A F + − − → F D = − − → D A A F → + F D → = D A →" at bounding box center [544, 479] width 819 height 43
click at [268, 534] on span "F" at bounding box center [273, 539] width 11 height 10
drag, startPoint x: 269, startPoint y: 432, endPoint x: 262, endPoint y: 423, distance: 10.9
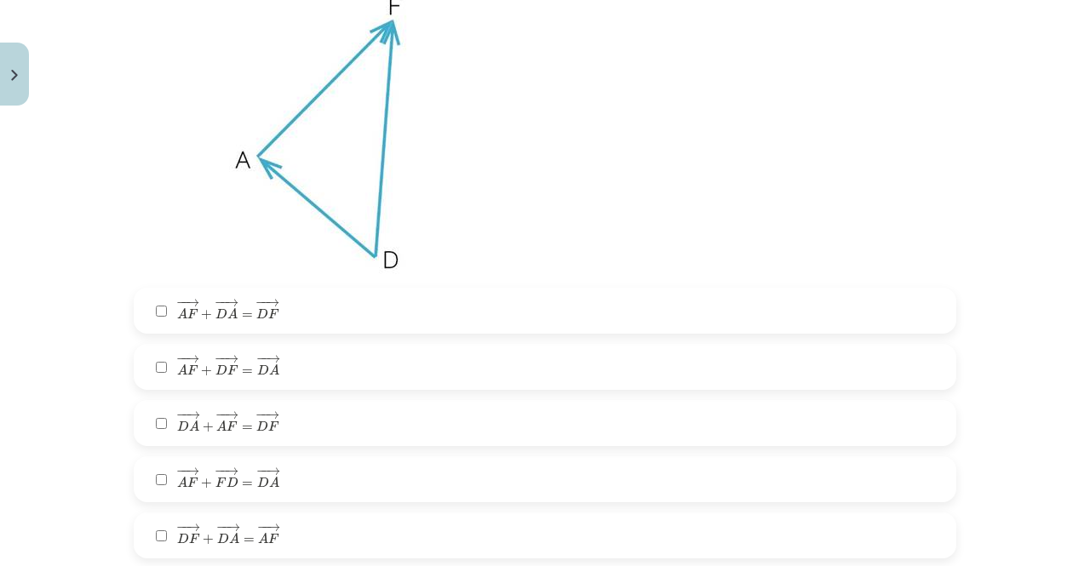
click at [268, 432] on span "− − → D A + − − → A F = − − → D F" at bounding box center [228, 422] width 102 height 20
click at [192, 375] on span "− − → A F + − − → D F = − − → D A" at bounding box center [228, 366] width 102 height 20
click at [186, 379] on span "− − → A F + − − → D F = − − → D A A F → + D F → = D A →" at bounding box center [228, 367] width 102 height 24
click at [216, 428] on span "A" at bounding box center [221, 426] width 10 height 11
click at [300, 489] on label "− − → A F + − − → F D = − − → D A A F → + F D → = D A →" at bounding box center [544, 479] width 819 height 43
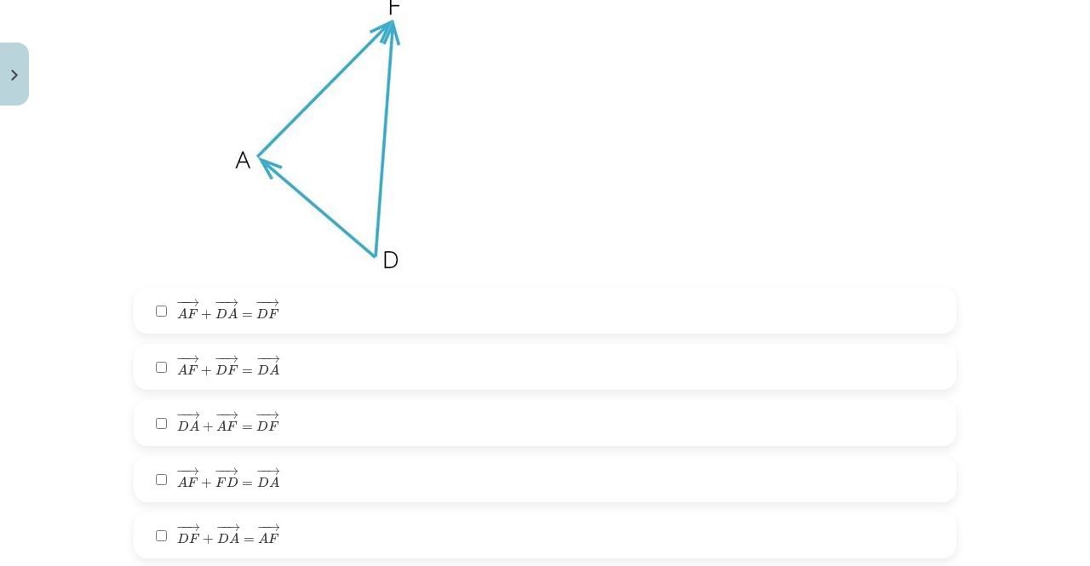
click at [283, 323] on label "− − → A F + − − → D A = − − → D F A F → + D A → = D F →" at bounding box center [544, 310] width 819 height 43
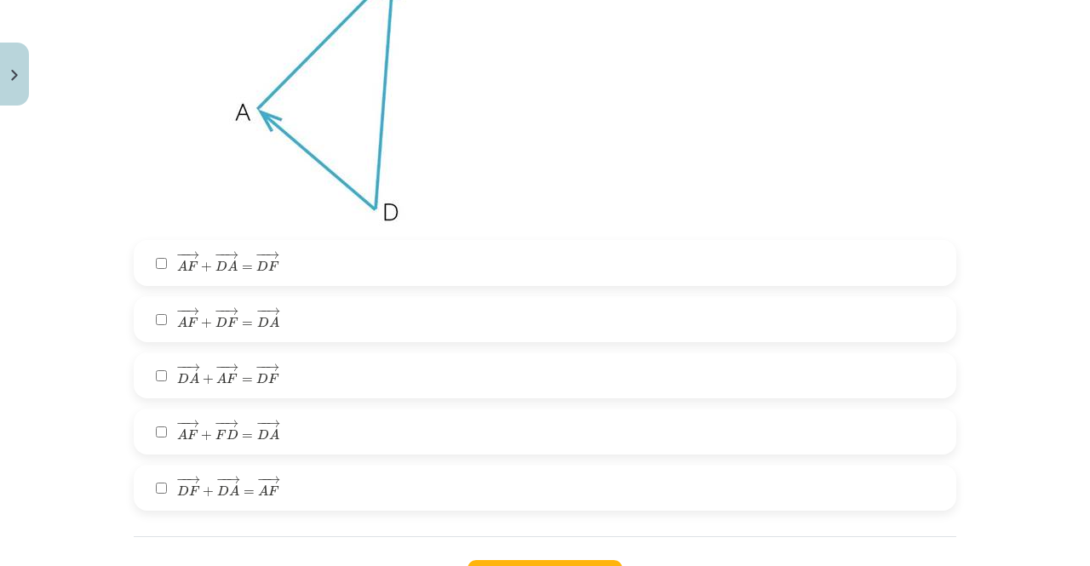
scroll to position [2511, 0]
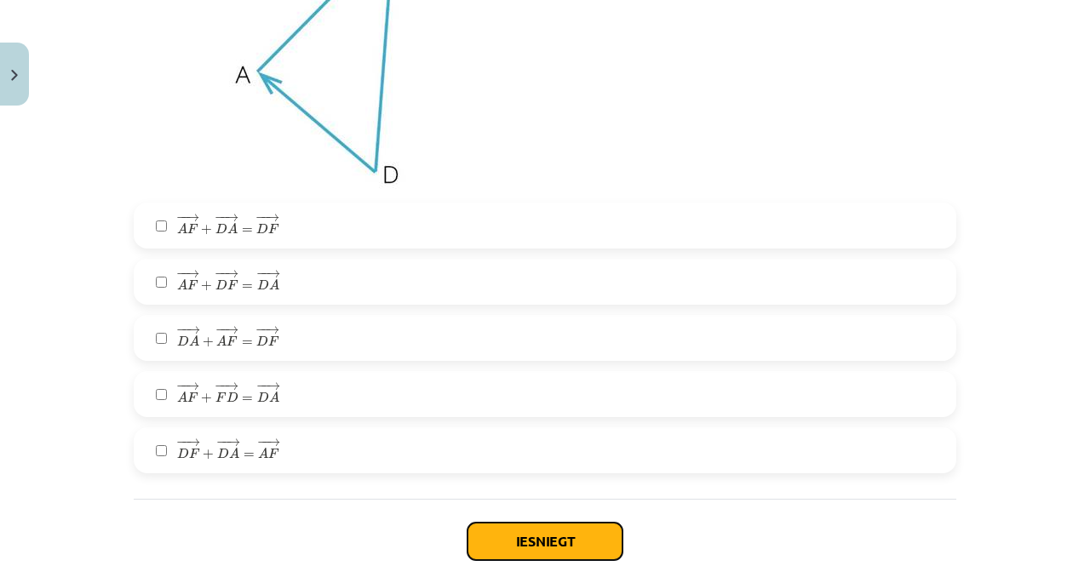
click at [489, 541] on button "Iesniegt" at bounding box center [544, 541] width 155 height 37
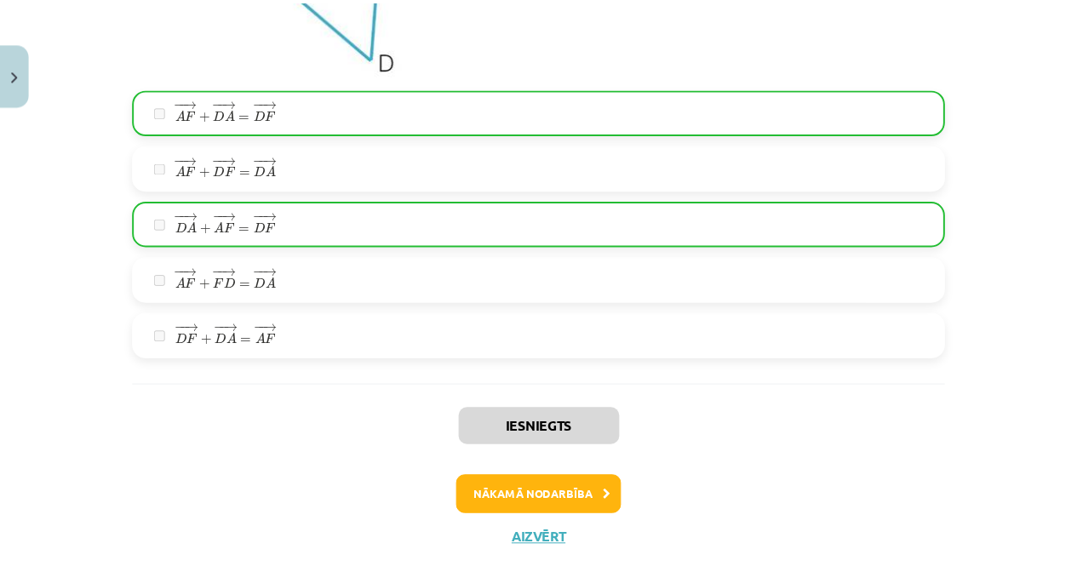
scroll to position [2669, 0]
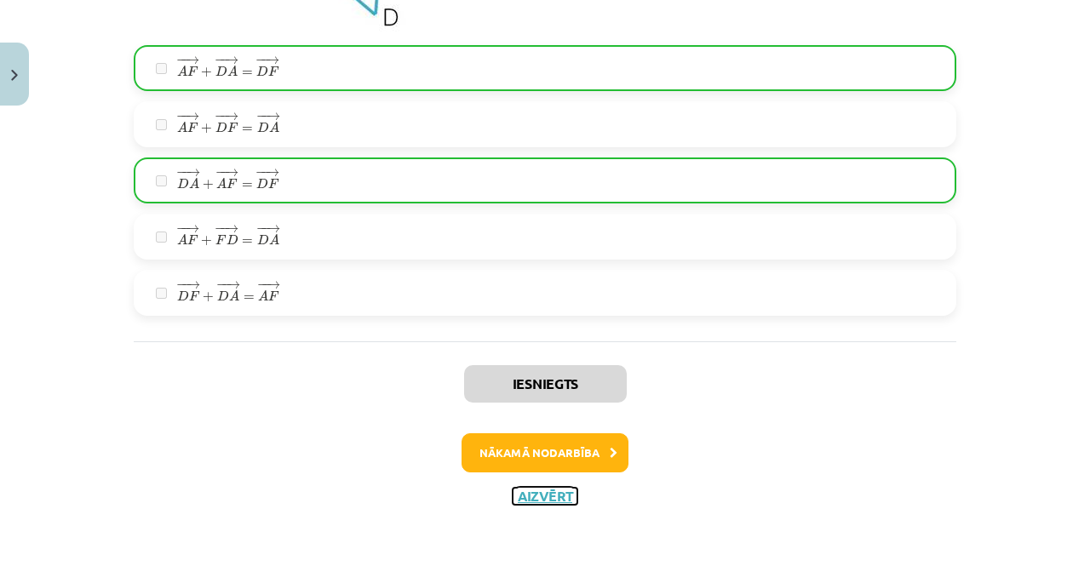
click at [526, 498] on button "Aizvērt" at bounding box center [544, 496] width 65 height 17
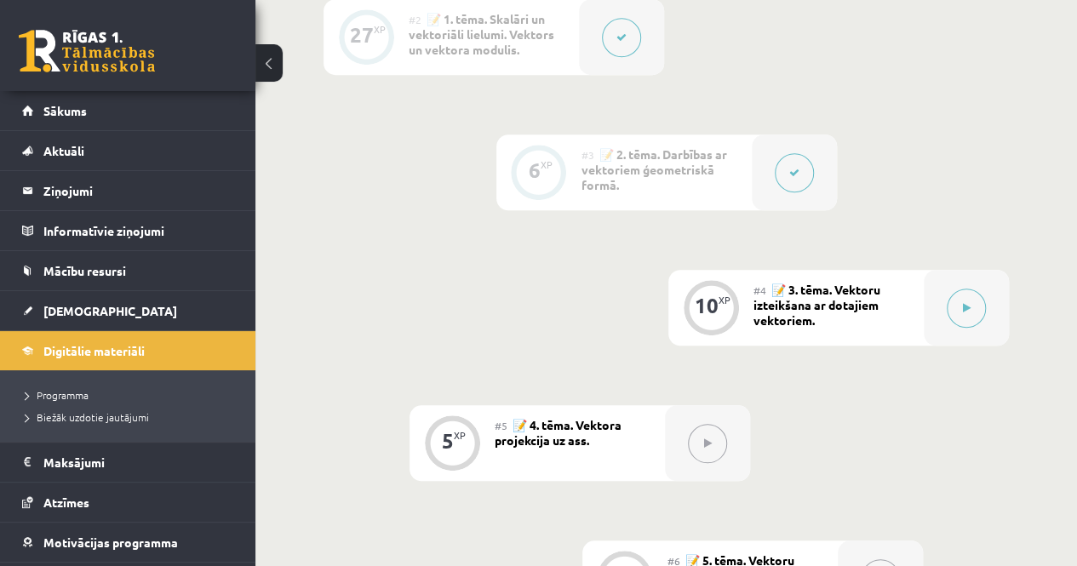
scroll to position [681, 0]
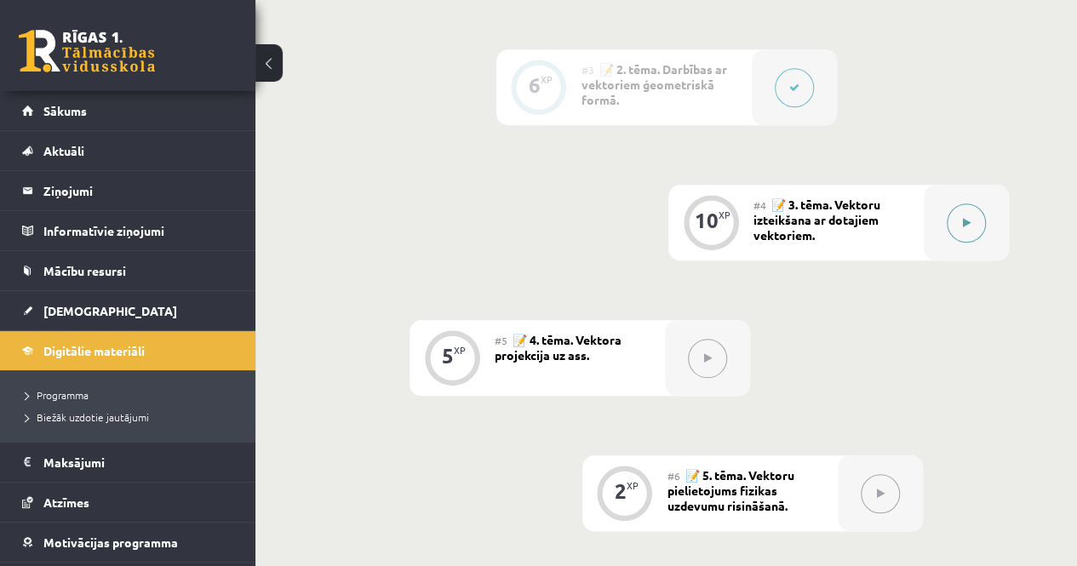
click at [957, 225] on button at bounding box center [966, 222] width 39 height 39
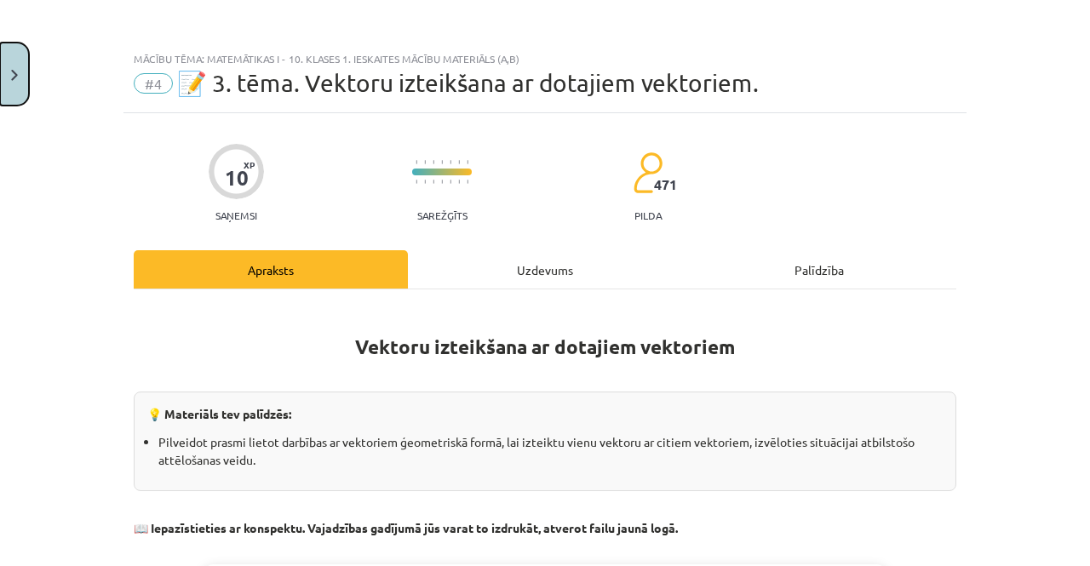
click at [15, 101] on button "Close" at bounding box center [14, 74] width 29 height 63
